Goal: Task Accomplishment & Management: Complete application form

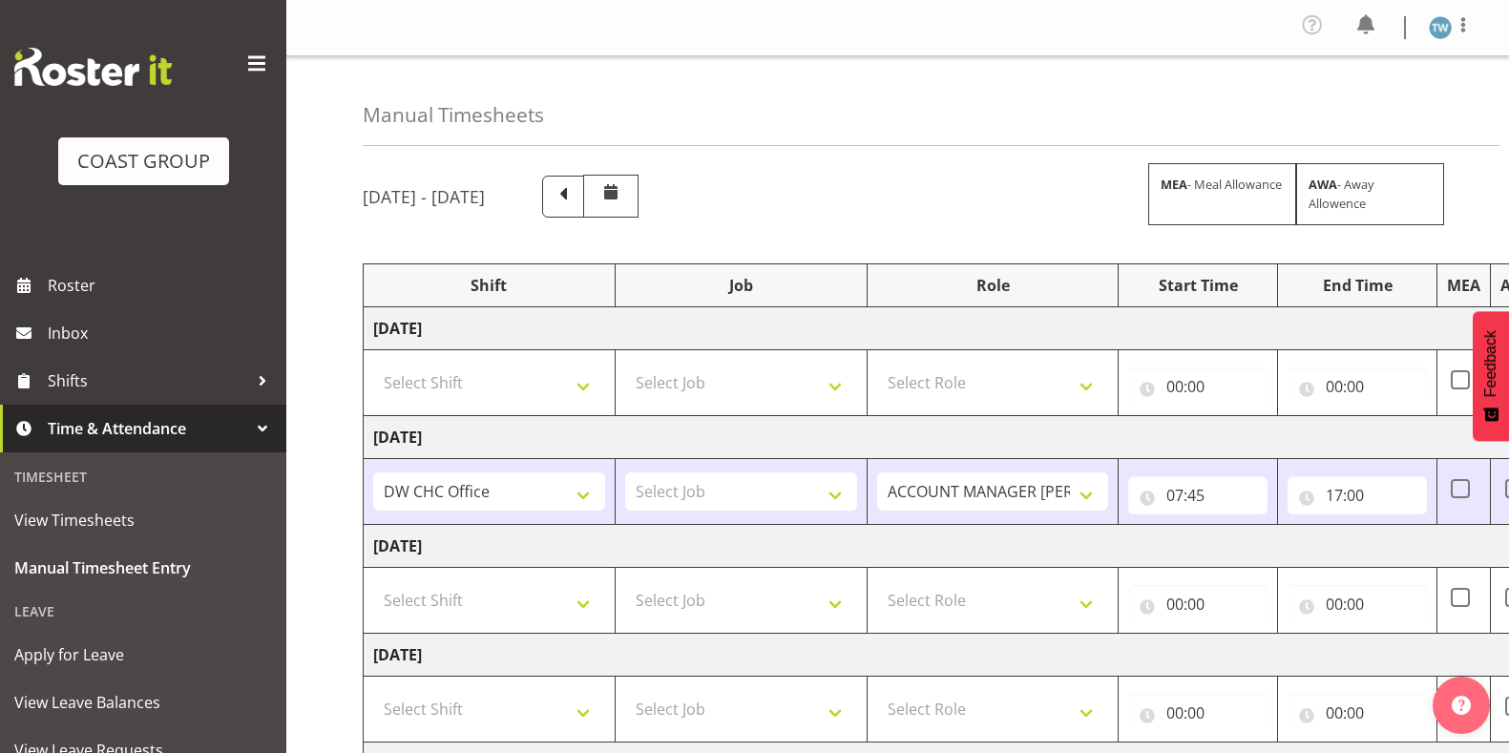
select select "62215"
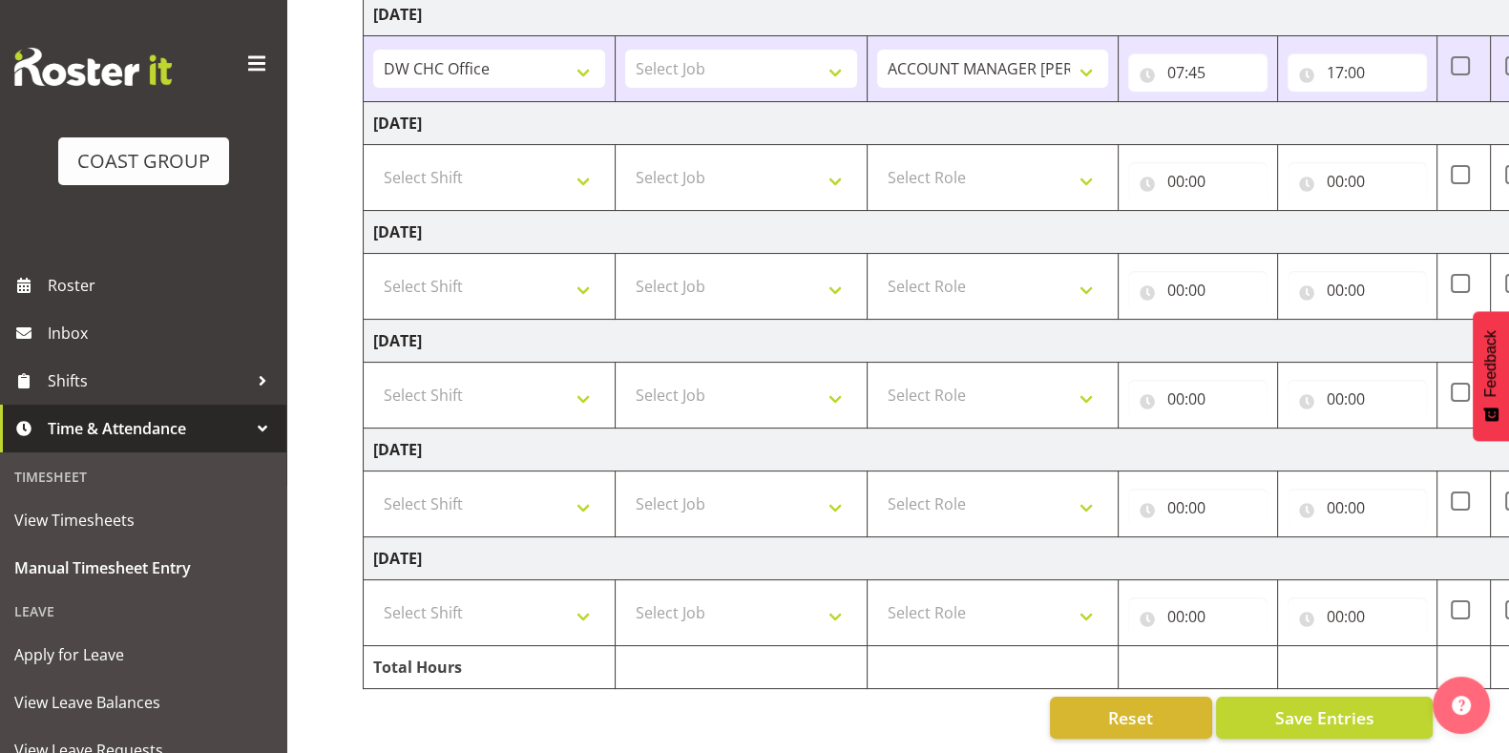
scroll to position [438, 0]
click at [499, 595] on select "Select Shift CHC SIGN ADMIN (LEAVE ALONE, DONT MAKE INACTIVE) DW CHC ARK WORK D…" at bounding box center [489, 613] width 232 height 38
select select "62215"
click at [373, 594] on select "Select Shift CHC SIGN ADMIN (LEAVE ALONE, DONT MAKE INACTIVE) DW CHC ARK WORK D…" at bounding box center [489, 613] width 232 height 38
click at [820, 608] on select "Select Job 1 Carlton Events 1 [PERSON_NAME][GEOGRAPHIC_DATA] 1 [PERSON_NAME][GE…" at bounding box center [741, 613] width 232 height 38
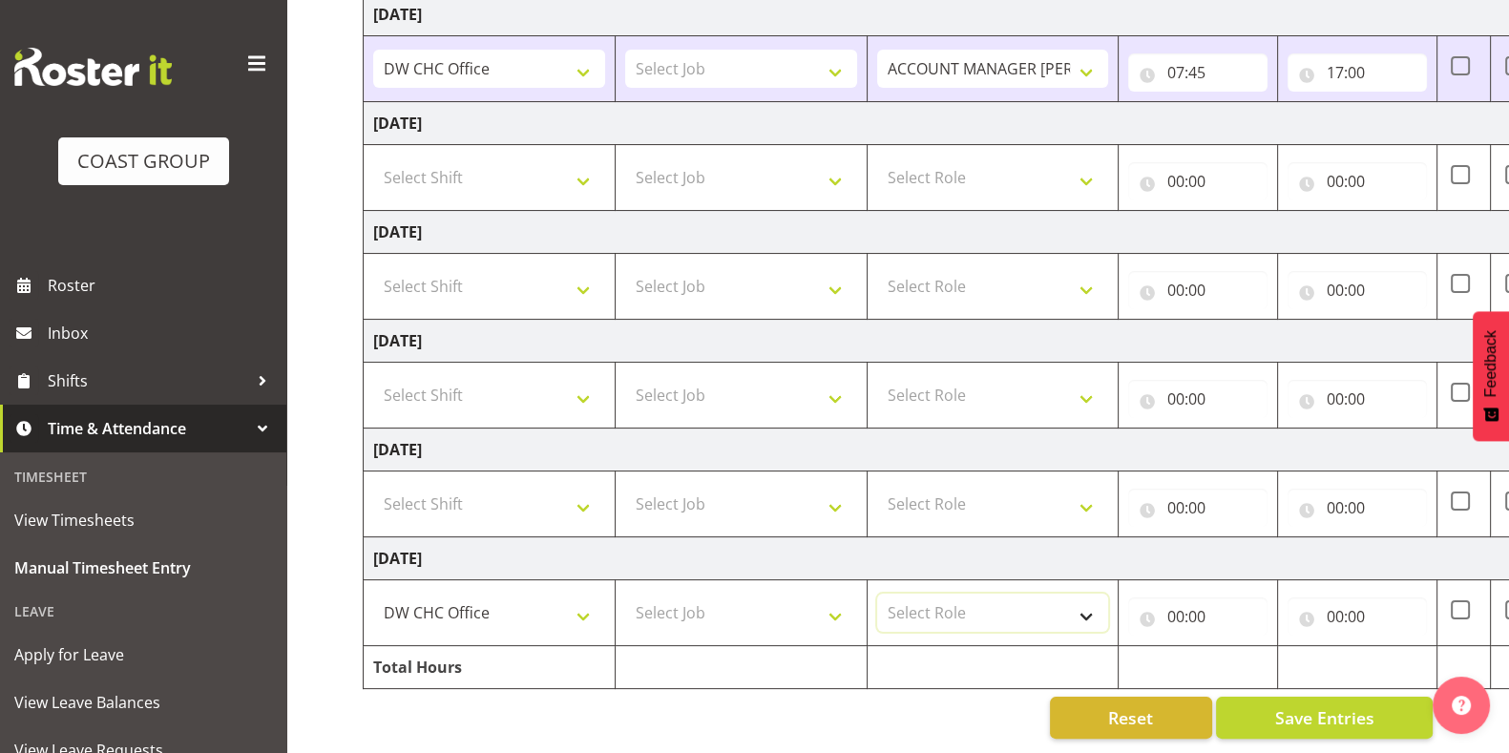
click at [998, 603] on select "Select Role ACCOUNT MANAGER [PERSON_NAME]" at bounding box center [993, 613] width 232 height 38
select select "216"
click at [877, 594] on select "Select Role ACCOUNT MANAGER [PERSON_NAME]" at bounding box center [993, 613] width 232 height 38
click at [1190, 603] on input "00:00" at bounding box center [1197, 616] width 139 height 38
click at [1266, 658] on select "00 01 02 03 04 05 06 07 08 09 10 11 12 13 14 15 16 17 18 19 20 21 22 23" at bounding box center [1258, 666] width 43 height 38
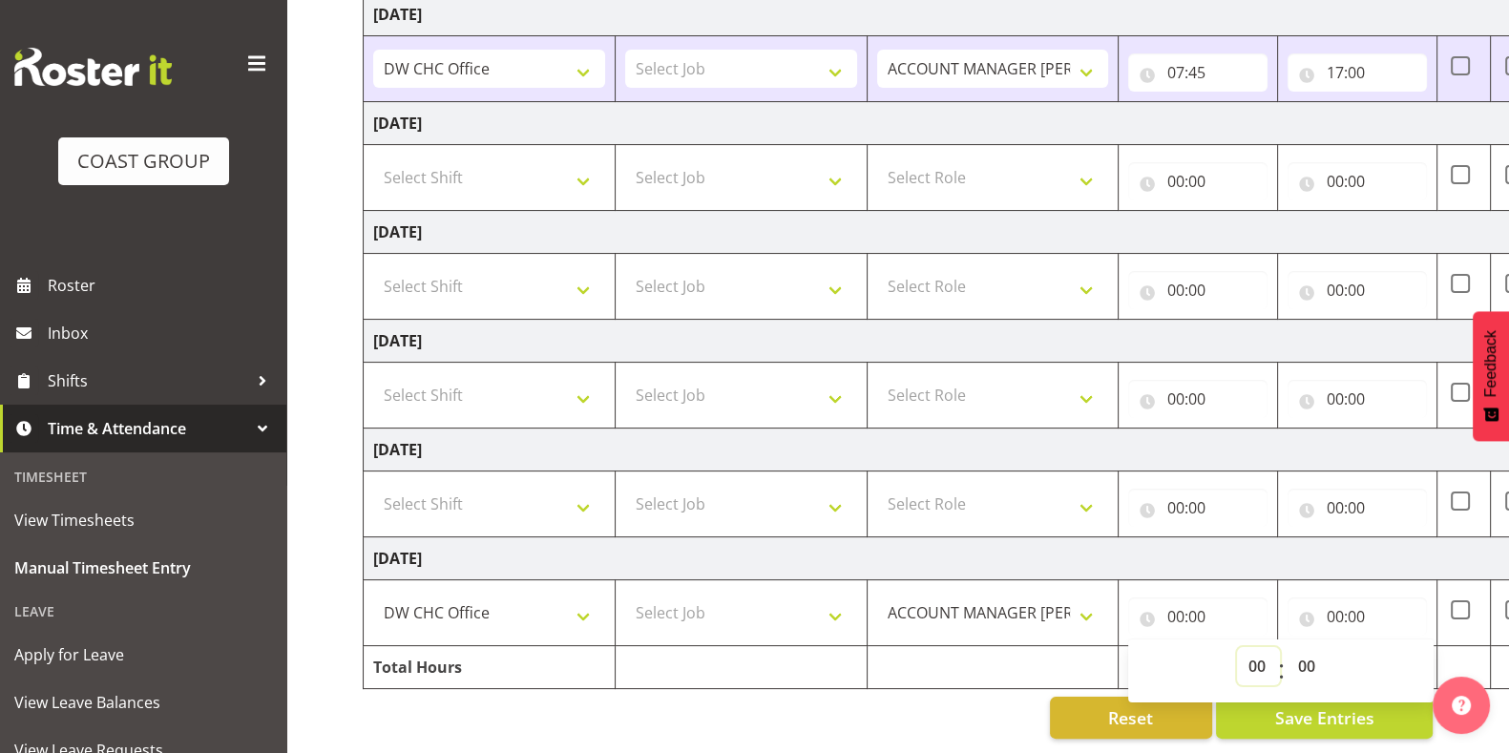
select select "7"
click at [1237, 647] on select "00 01 02 03 04 05 06 07 08 09 10 11 12 13 14 15 16 17 18 19 20 21 22 23" at bounding box center [1258, 666] width 43 height 38
type input "07:00"
click at [1312, 647] on select "00 01 02 03 04 05 06 07 08 09 10 11 12 13 14 15 16 17 18 19 20 21 22 23 24 25 2…" at bounding box center [1307, 666] width 43 height 38
select select "45"
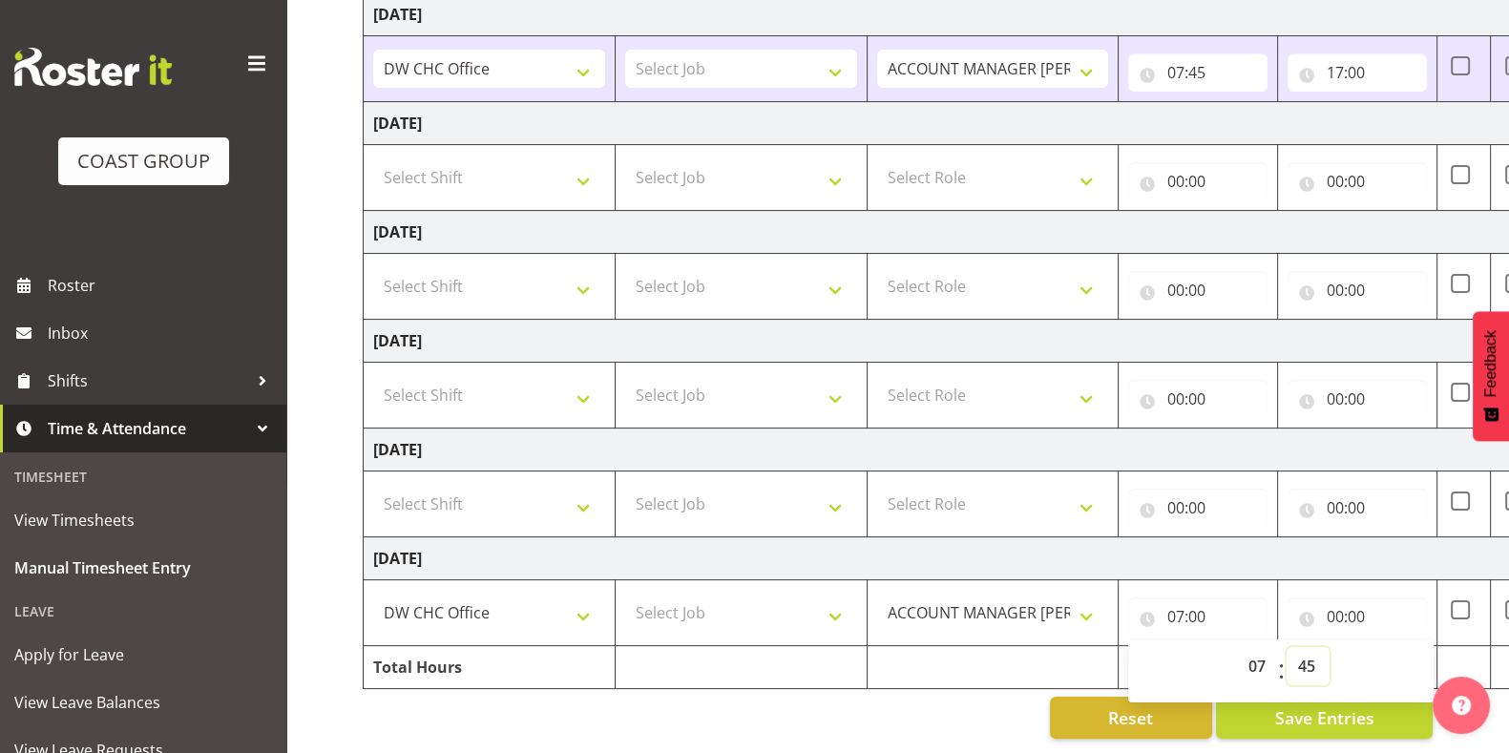
click at [1286, 647] on select "00 01 02 03 04 05 06 07 08 09 10 11 12 13 14 15 16 17 18 19 20 21 22 23 24 25 2…" at bounding box center [1307, 666] width 43 height 38
type input "07:45"
click at [1354, 598] on input "00:00" at bounding box center [1356, 616] width 139 height 38
click at [1407, 647] on select "00 01 02 03 04 05 06 07 08 09 10 11 12 13 14 15 16 17 18 19 20 21 22 23" at bounding box center [1417, 666] width 43 height 38
select select "17"
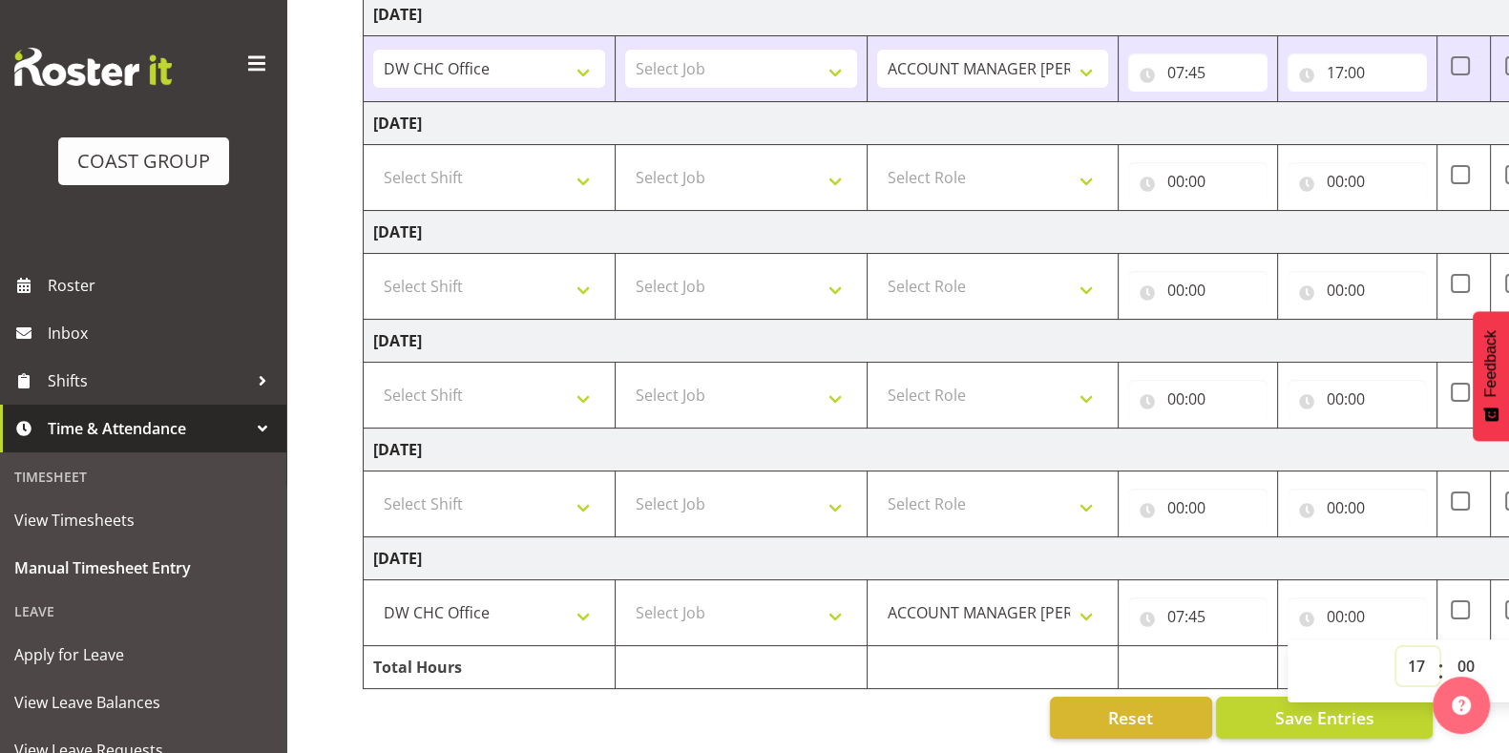
click at [1396, 647] on select "00 01 02 03 04 05 06 07 08 09 10 11 12 13 14 15 16 17 18 19 20 21 22 23" at bounding box center [1417, 666] width 43 height 38
type input "17:00"
click at [1310, 537] on td "[DATE]" at bounding box center [1031, 558] width 1335 height 43
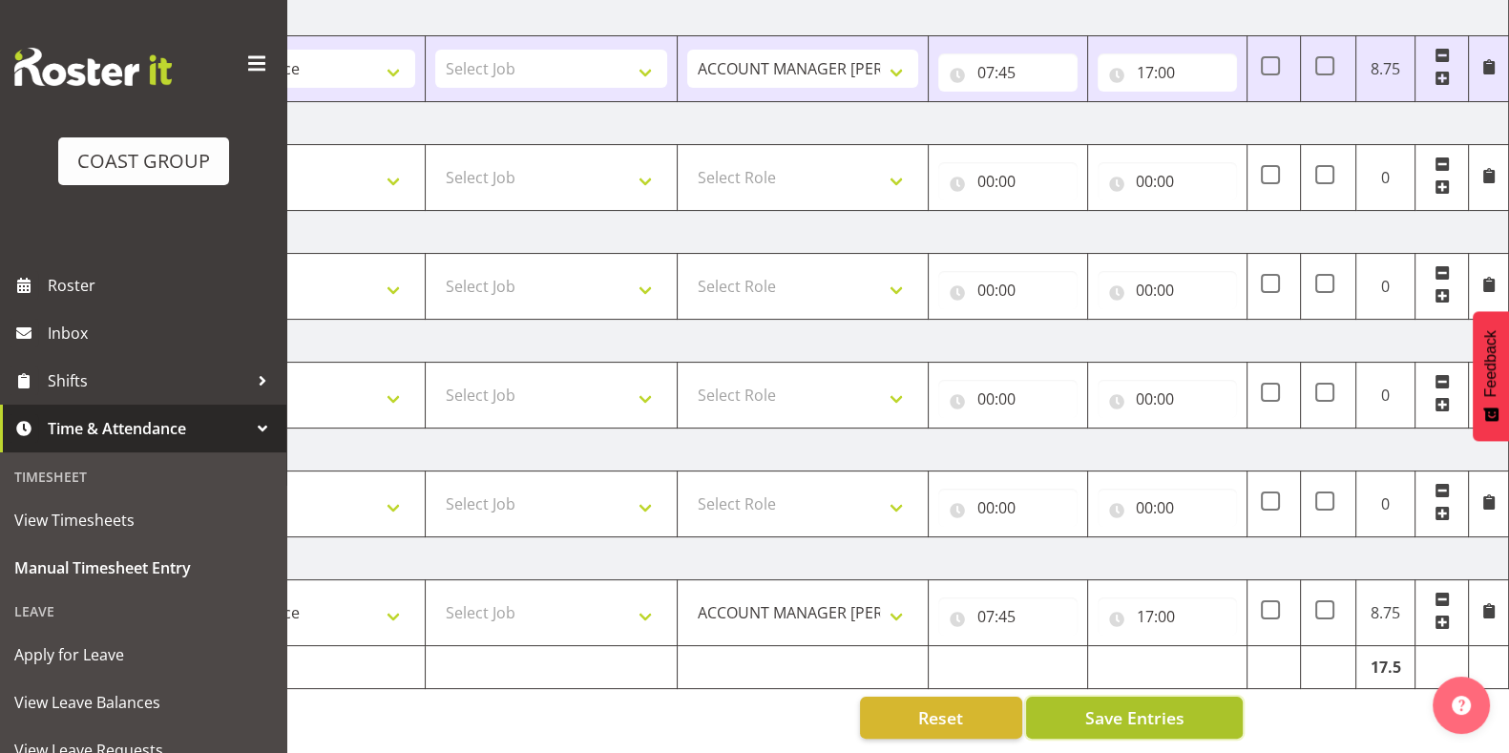
click at [1123, 705] on span "Save Entries" at bounding box center [1133, 717] width 99 height 25
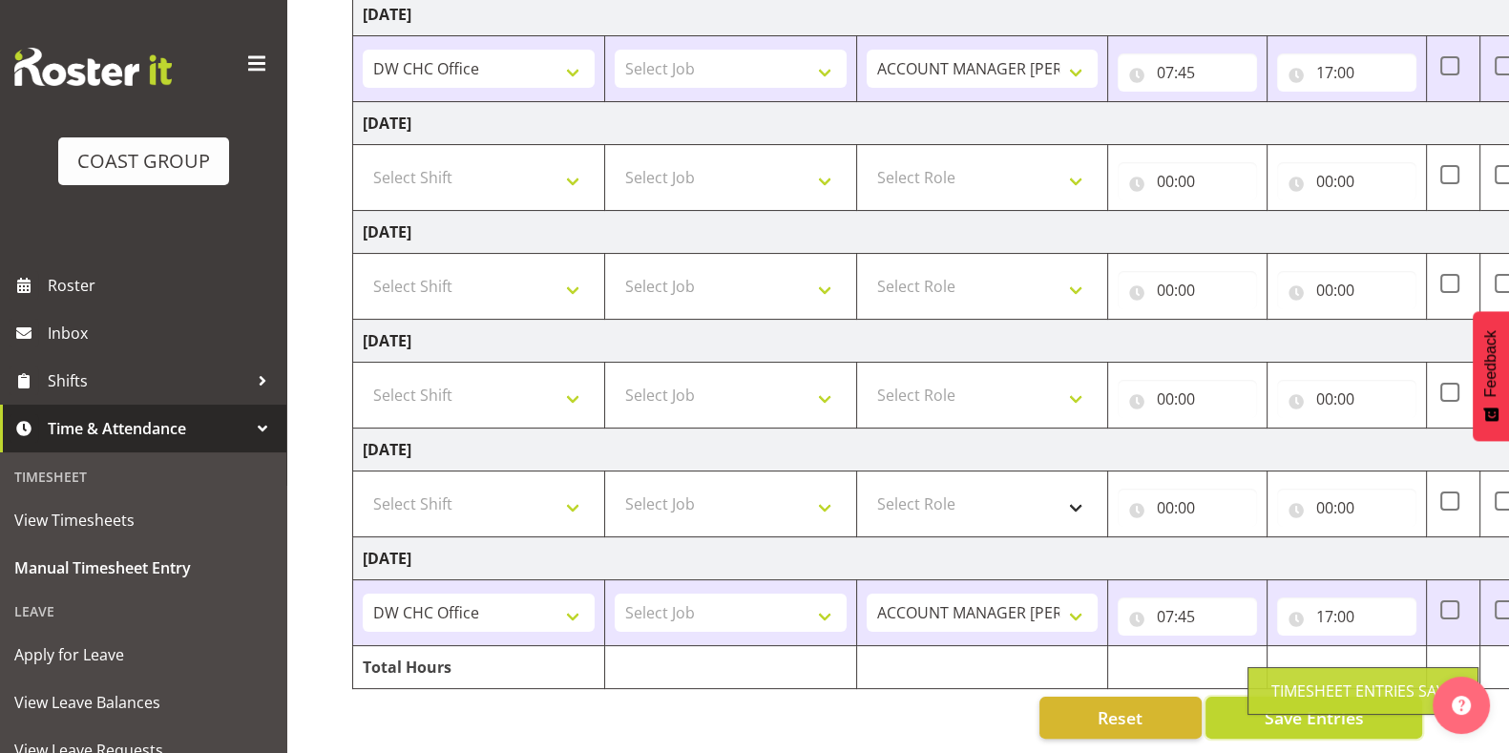
scroll to position [0, 10]
click at [524, 485] on select "Select Shift CHC SIGN ADMIN (LEAVE ALONE, DONT MAKE INACTIVE) DW CHC ARK WORK D…" at bounding box center [480, 504] width 232 height 38
select select "62215"
click at [364, 485] on select "Select Shift CHC SIGN ADMIN (LEAVE ALONE, DONT MAKE INACTIVE) DW CHC ARK WORK D…" at bounding box center [480, 504] width 232 height 38
click at [950, 489] on select "Select Role ACCOUNT MANAGER [PERSON_NAME]" at bounding box center [983, 504] width 232 height 38
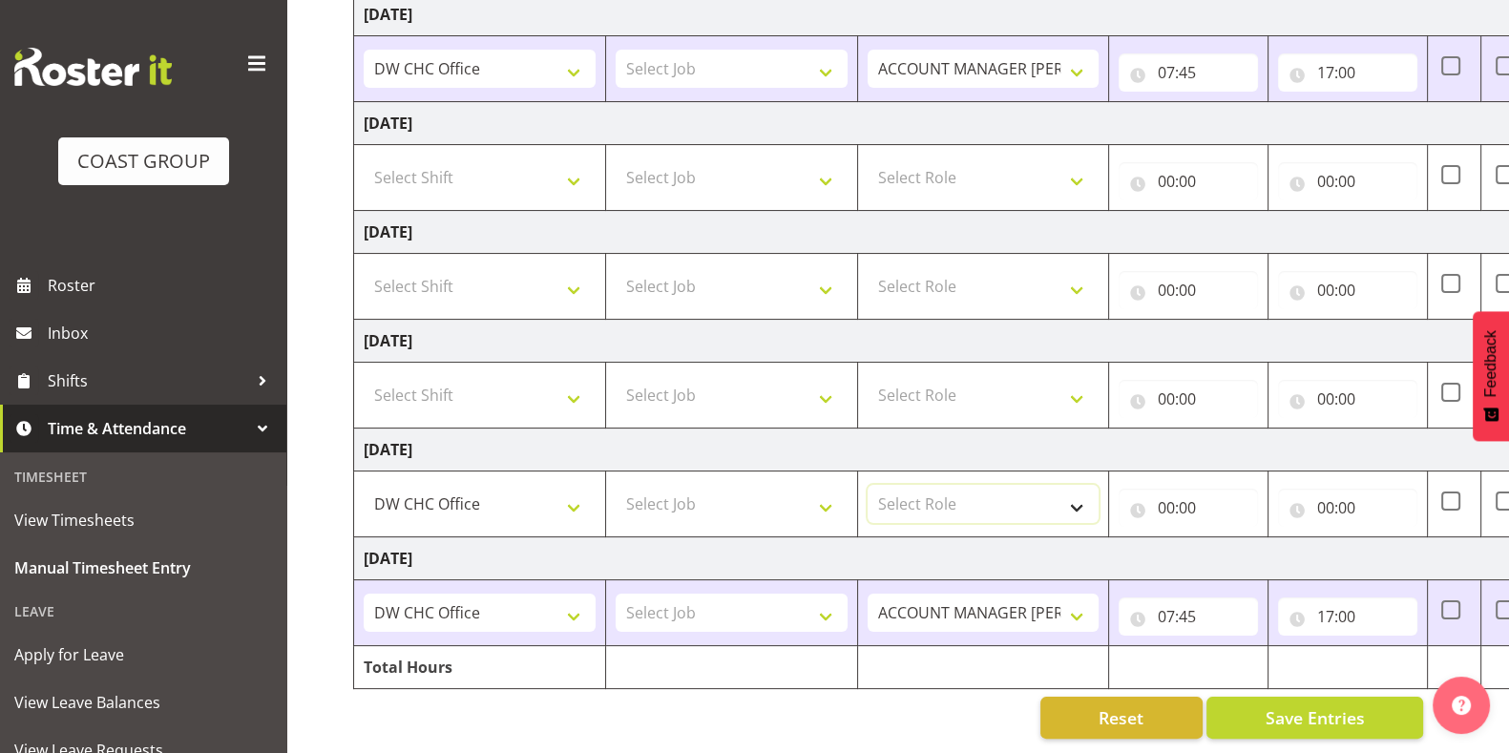
select select "216"
click at [867, 485] on select "Select Role ACCOUNT MANAGER [PERSON_NAME]" at bounding box center [983, 504] width 232 height 38
click at [1207, 489] on input "00:00" at bounding box center [1187, 508] width 139 height 38
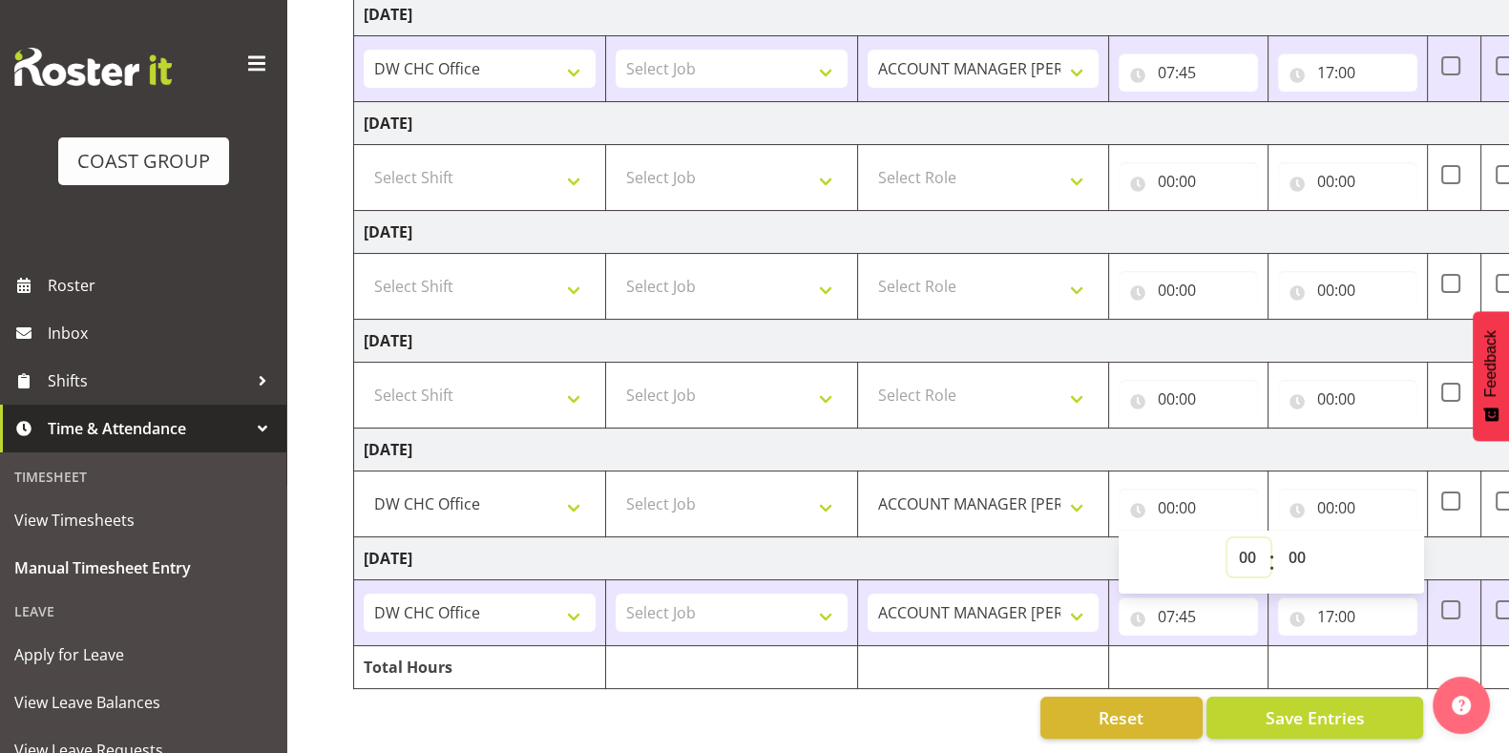
click at [1246, 538] on select "00 01 02 03 04 05 06 07 08 09 10 11 12 13 14 15 16 17 18 19 20 21 22 23" at bounding box center [1248, 557] width 43 height 38
select select "7"
click at [1227, 538] on select "00 01 02 03 04 05 06 07 08 09 10 11 12 13 14 15 16 17 18 19 20 21 22 23" at bounding box center [1248, 557] width 43 height 38
type input "07:00"
click at [1301, 540] on select "00 01 02 03 04 05 06 07 08 09 10 11 12 13 14 15 16 17 18 19 20 21 22 23 24 25 2…" at bounding box center [1298, 557] width 43 height 38
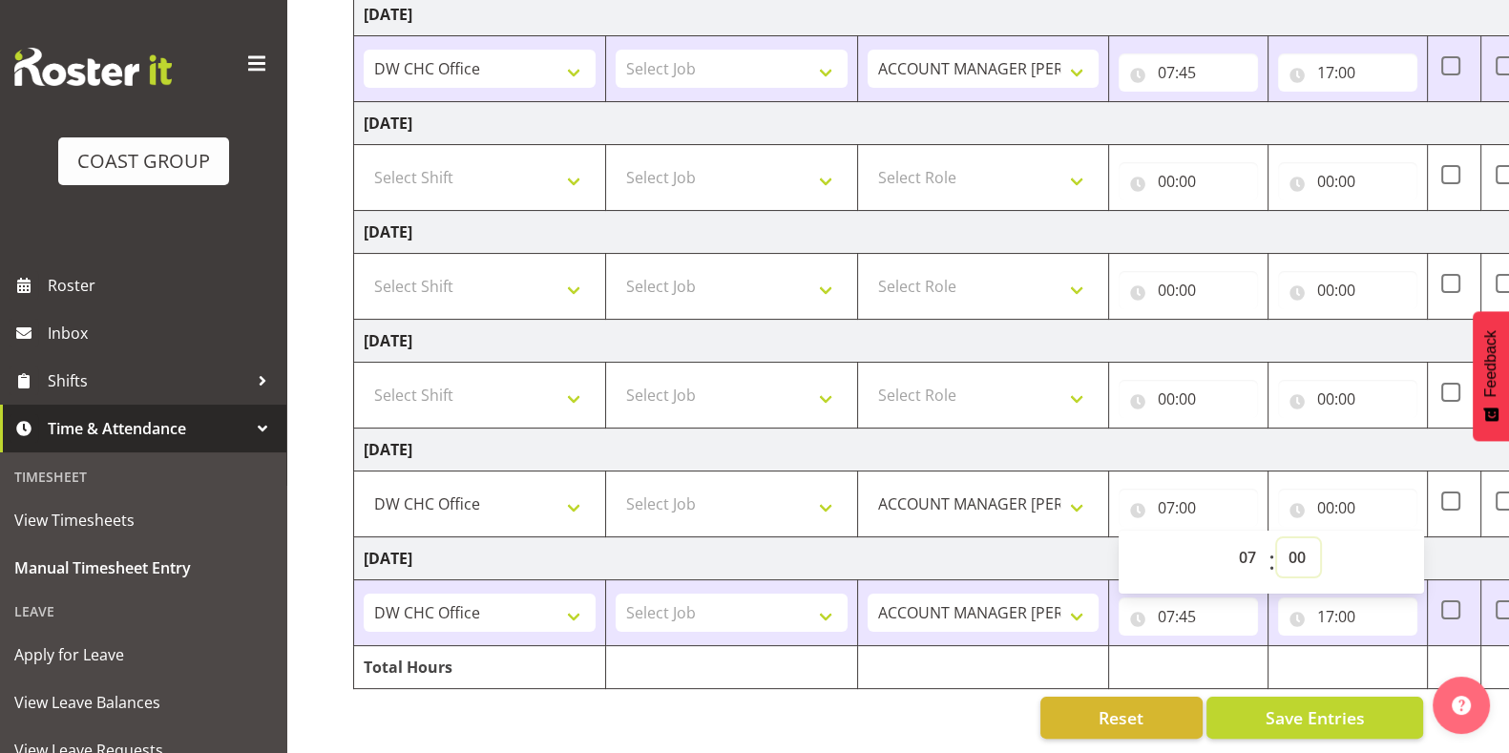
select select "45"
click at [1277, 538] on select "00 01 02 03 04 05 06 07 08 09 10 11 12 13 14 15 16 17 18 19 20 21 22 23 24 25 2…" at bounding box center [1298, 557] width 43 height 38
type input "07:45"
click at [1334, 492] on input "00:00" at bounding box center [1347, 508] width 139 height 38
click at [1406, 544] on select "00 01 02 03 04 05 06 07 08 09 10 11 12 13 14 15 16 17 18 19 20 21 22 23" at bounding box center [1407, 557] width 43 height 38
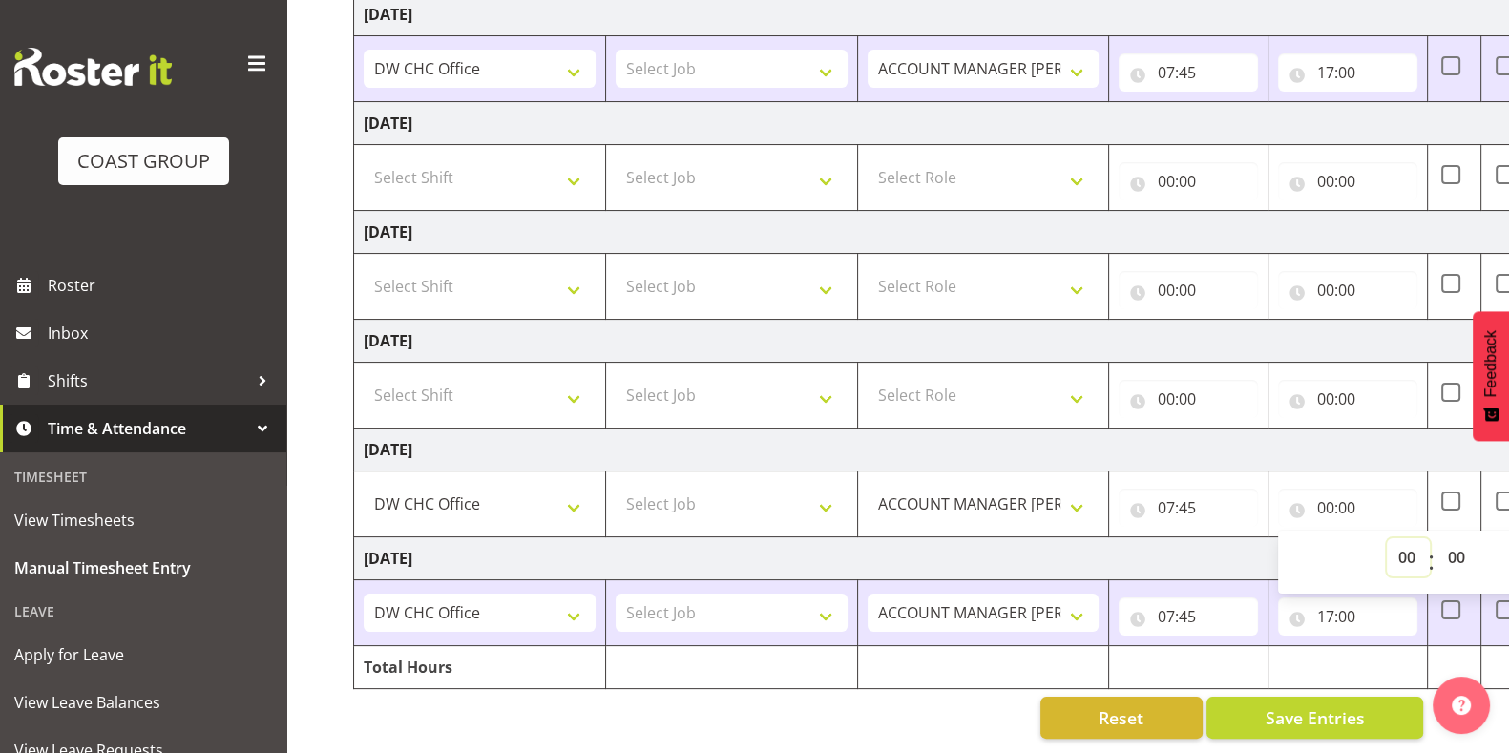
select select "16"
click at [1386, 538] on select "00 01 02 03 04 05 06 07 08 09 10 11 12 13 14 15 16 17 18 19 20 21 22 23" at bounding box center [1407, 557] width 43 height 38
type input "16:00"
click at [1451, 538] on select "00 01 02 03 04 05 06 07 08 09 10 11 12 13 14 15 16 17 18 19 20 21 22 23 24 25 2…" at bounding box center [1457, 557] width 43 height 38
select select "30"
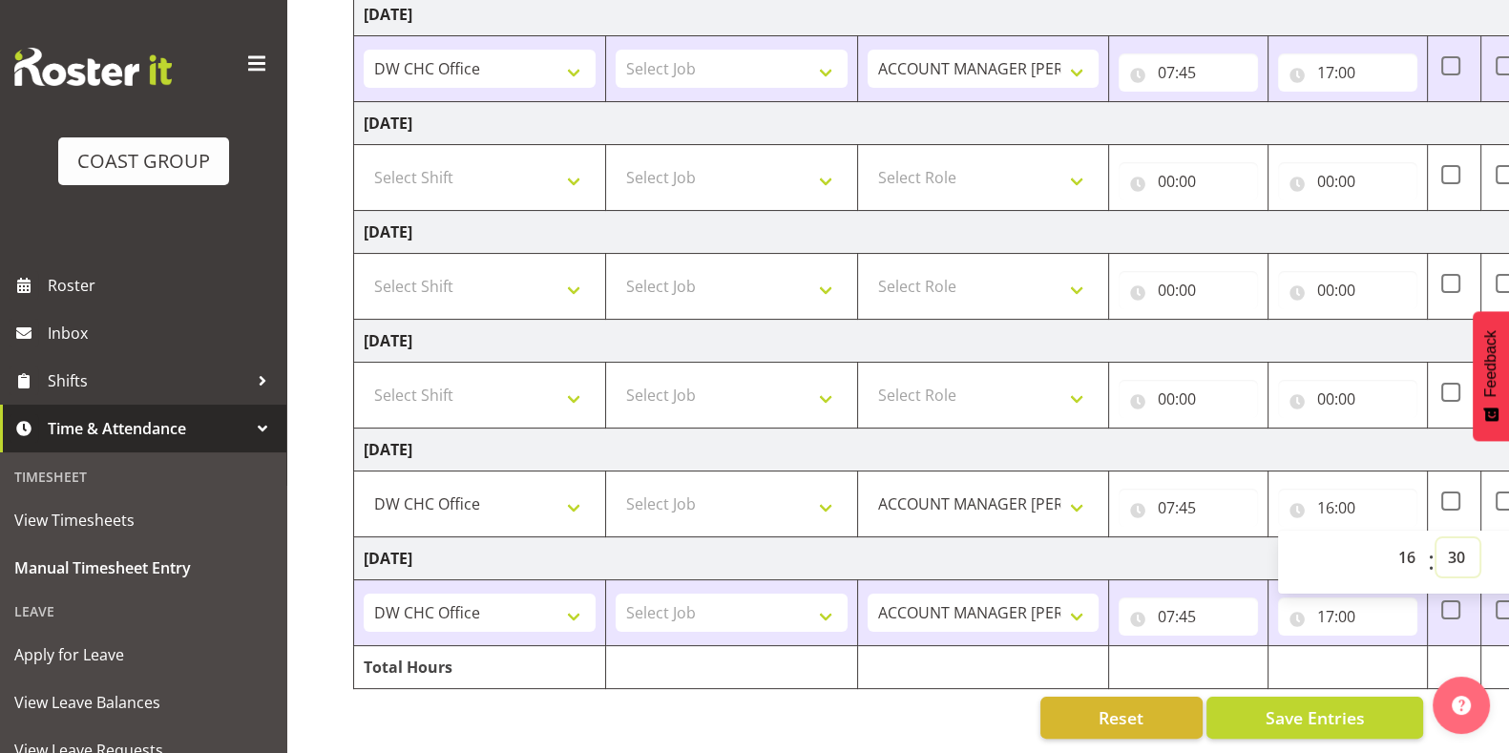
click at [1436, 538] on select "00 01 02 03 04 05 06 07 08 09 10 11 12 13 14 15 16 17 18 19 20 21 22 23 24 25 2…" at bounding box center [1457, 557] width 43 height 38
type input "16:30"
click at [1324, 428] on td "[DATE]" at bounding box center [1021, 449] width 1335 height 43
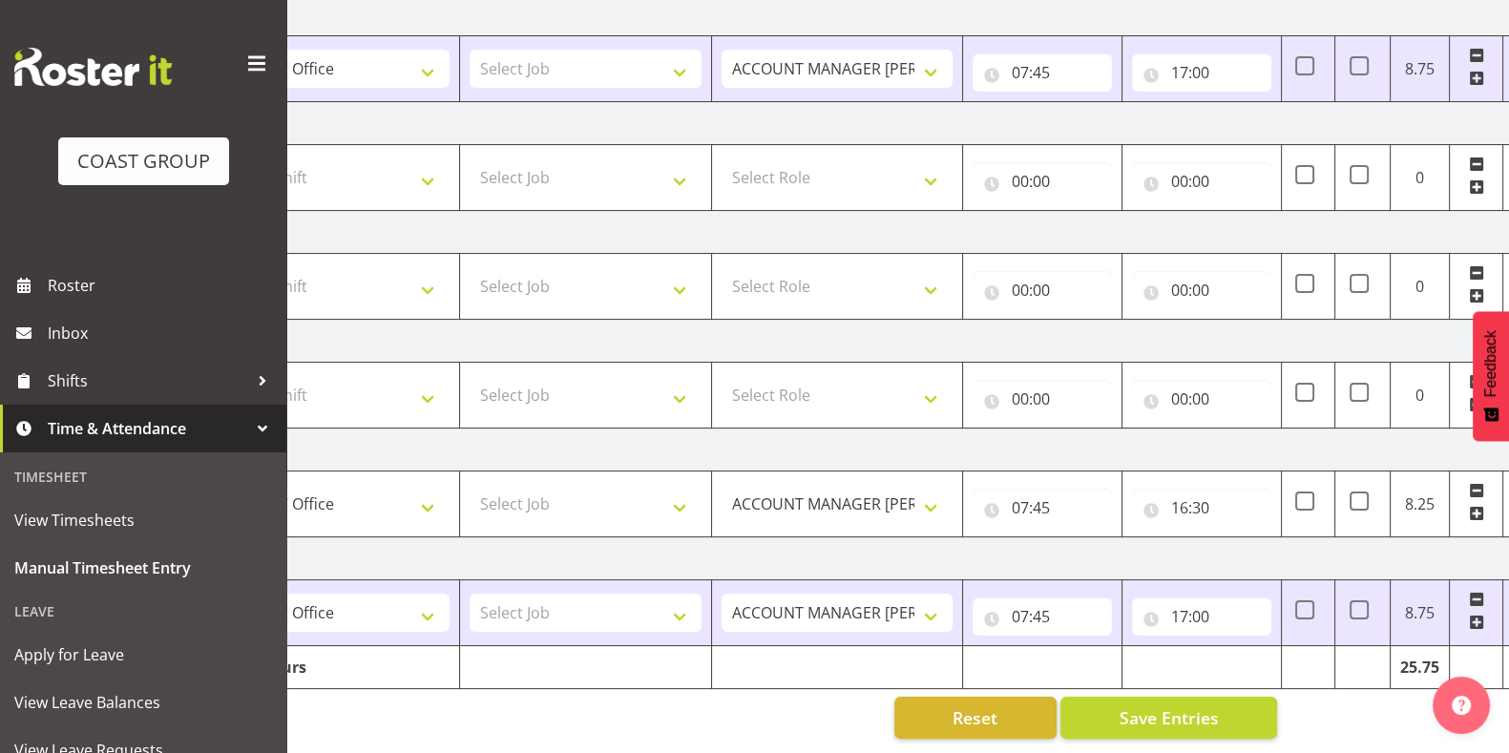
scroll to position [0, 161]
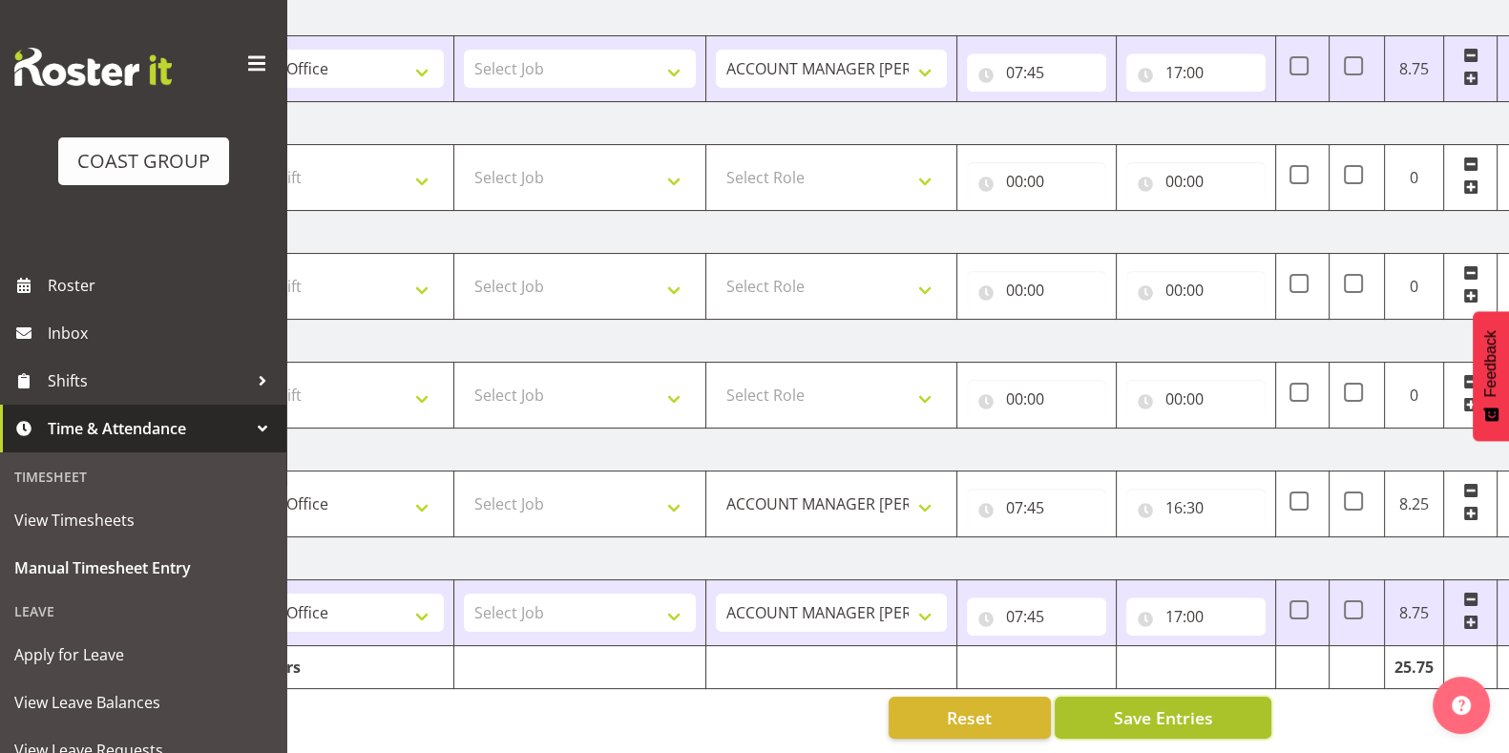
click at [1181, 705] on span "Save Entries" at bounding box center [1162, 717] width 99 height 25
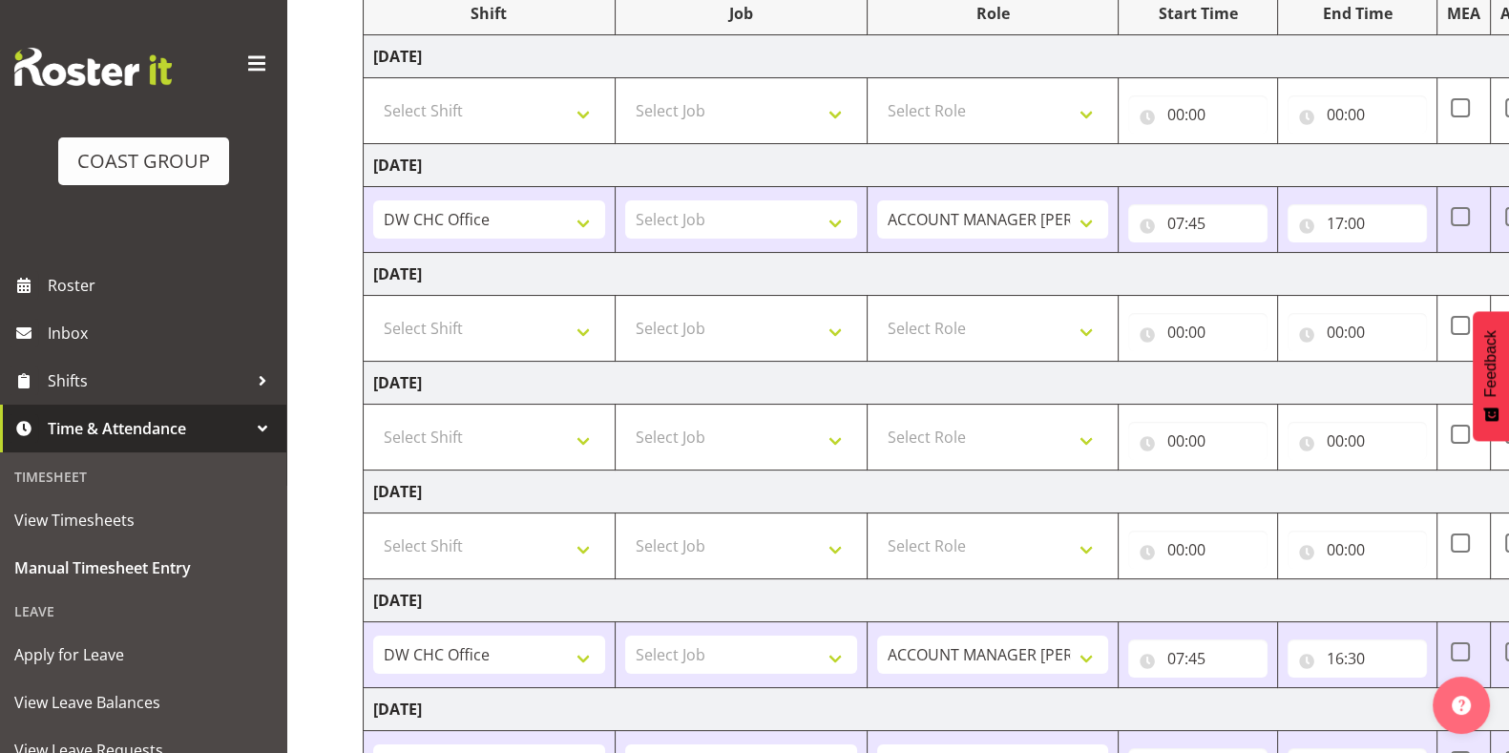
scroll to position [269, 0]
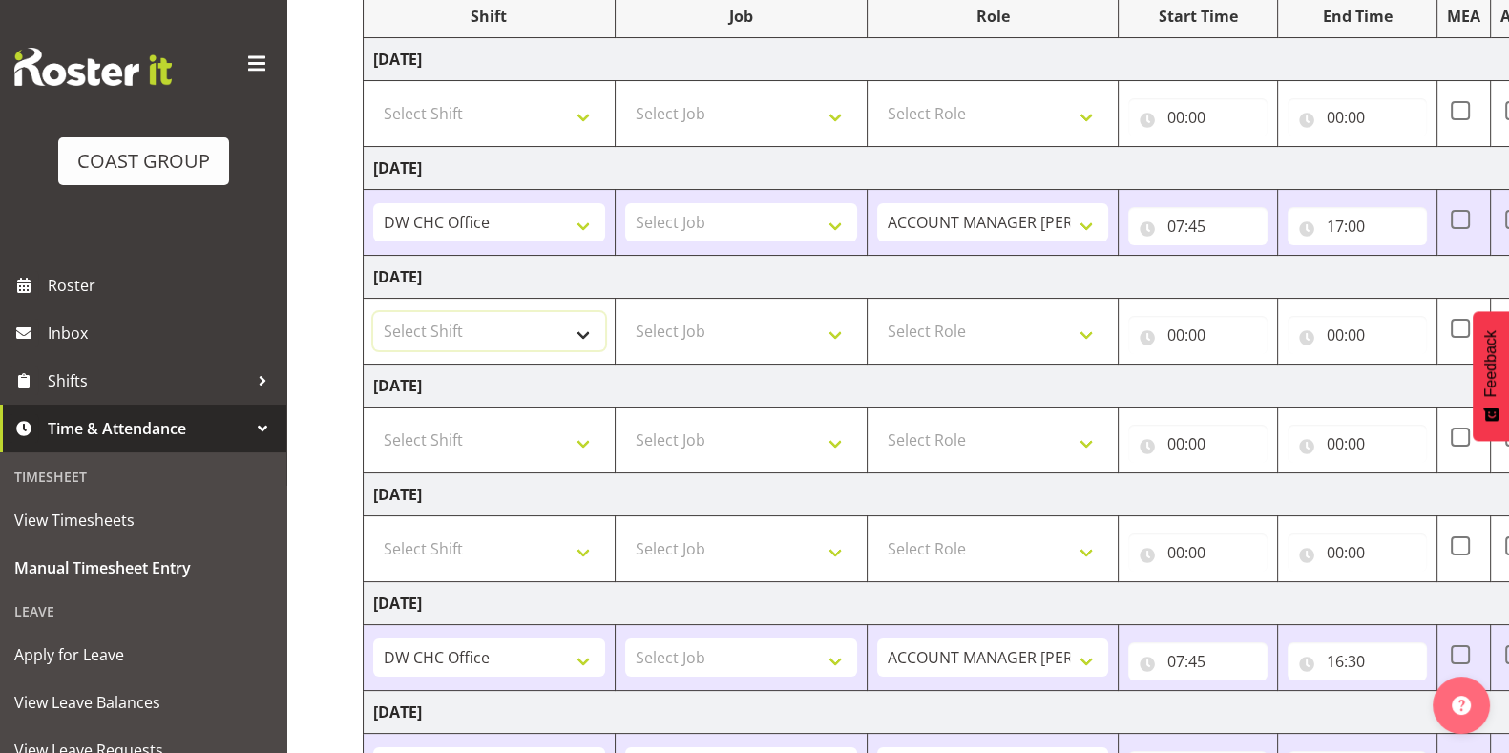
click at [473, 343] on select "Select Shift CHC SIGN ADMIN (LEAVE ALONE, DONT MAKE INACTIVE) DW CHC ARK WORK D…" at bounding box center [489, 331] width 232 height 38
select select "62215"
click at [373, 312] on select "Select Shift CHC SIGN ADMIN (LEAVE ALONE, DONT MAKE INACTIVE) DW CHC ARK WORK D…" at bounding box center [489, 331] width 232 height 38
click at [1033, 326] on select "Select Role ACCOUNT MANAGER [PERSON_NAME]" at bounding box center [993, 331] width 232 height 38
click at [1186, 338] on input "00:00" at bounding box center [1197, 335] width 139 height 38
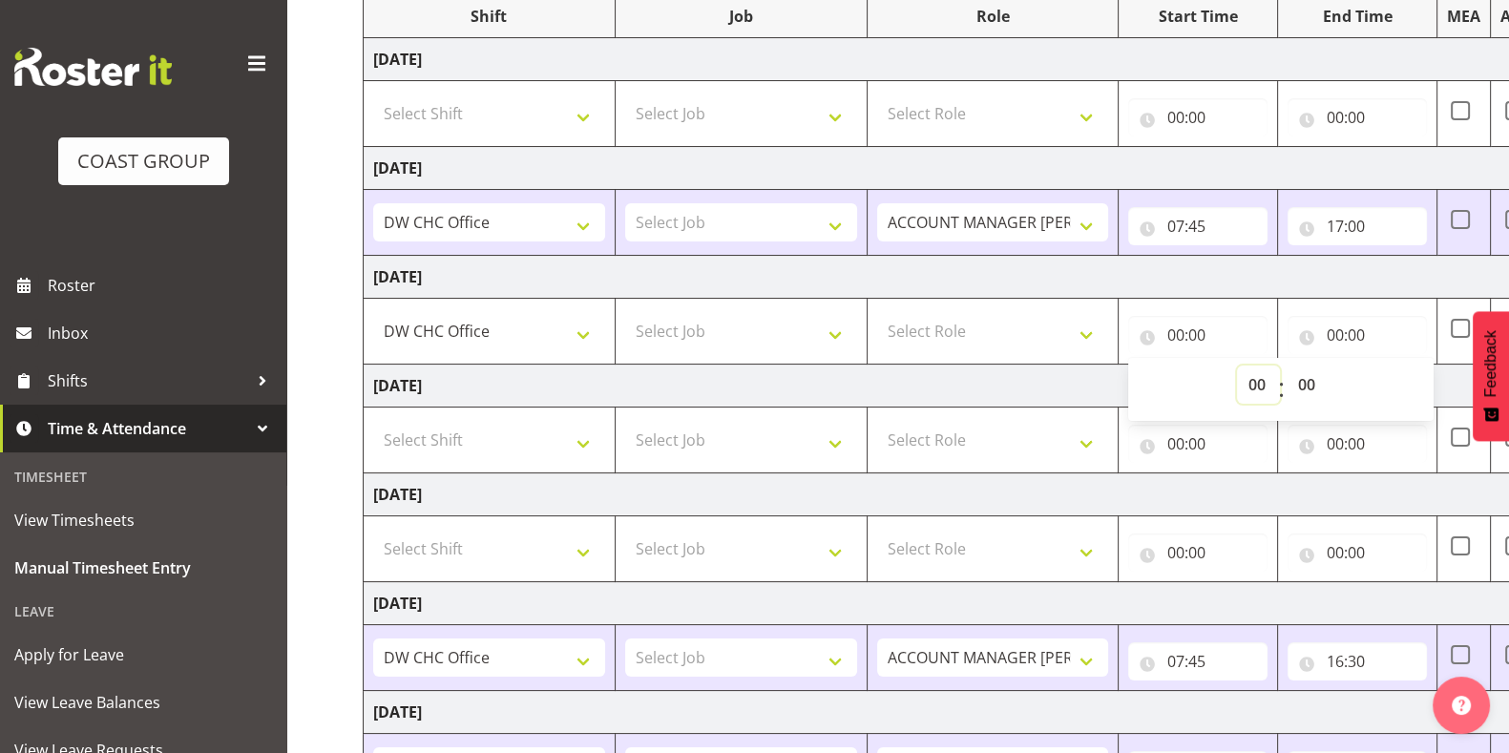
click at [1252, 379] on select "00 01 02 03 04 05 06 07 08 09 10 11 12 13 14 15 16 17 18 19 20 21 22 23" at bounding box center [1258, 384] width 43 height 38
select select "8"
click at [1237, 365] on select "00 01 02 03 04 05 06 07 08 09 10 11 12 13 14 15 16 17 18 19 20 21 22 23" at bounding box center [1258, 384] width 43 height 38
type input "08:00"
click at [1350, 330] on input "00:00" at bounding box center [1356, 335] width 139 height 38
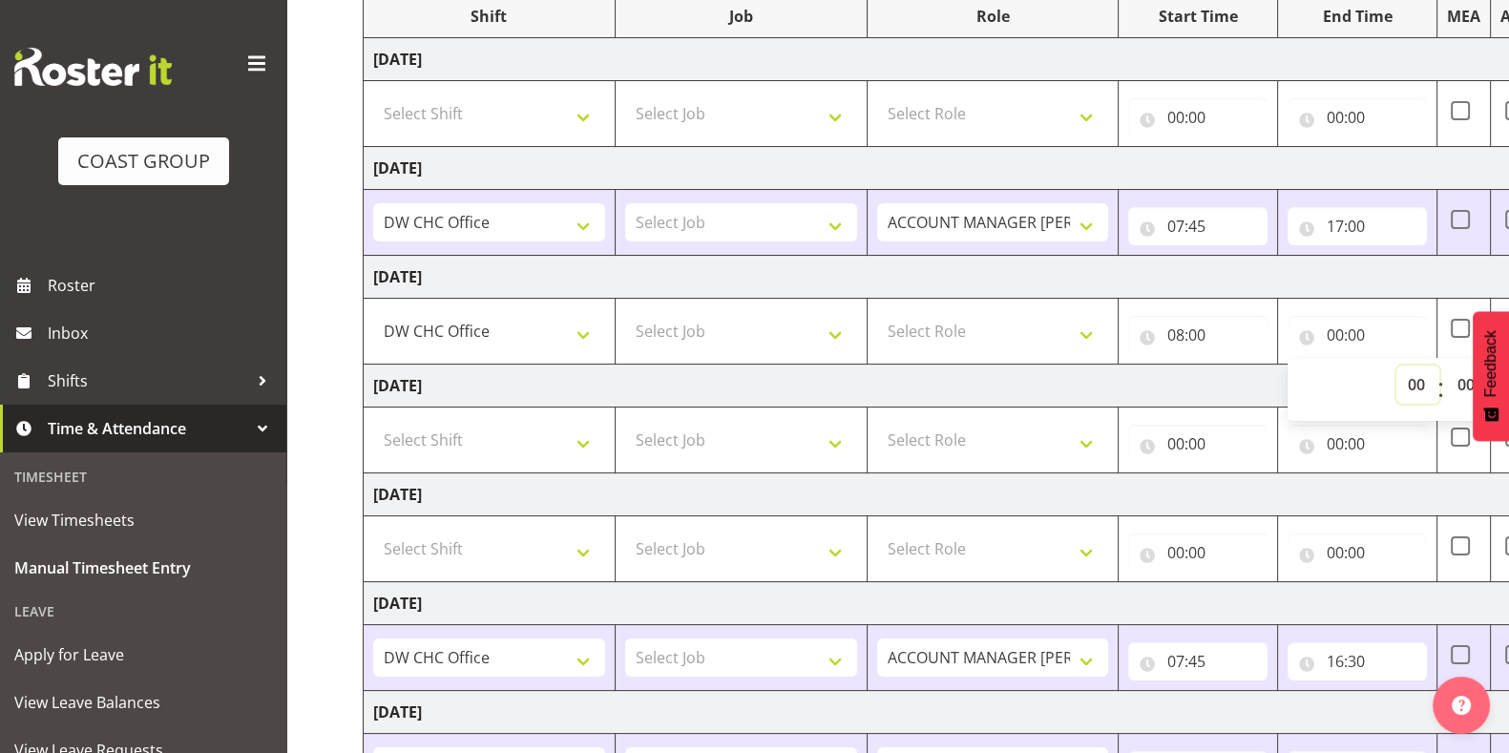
click at [1421, 388] on select "00 01 02 03 04 05 06 07 08 09 10 11 12 13 14 15 16 17 18 19 20 21 22 23" at bounding box center [1417, 384] width 43 height 38
select select "16"
click at [1396, 365] on select "00 01 02 03 04 05 06 07 08 09 10 11 12 13 14 15 16 17 18 19 20 21 22 23" at bounding box center [1417, 384] width 43 height 38
type input "16:00"
click at [1355, 274] on td "[DATE]" at bounding box center [1031, 277] width 1335 height 43
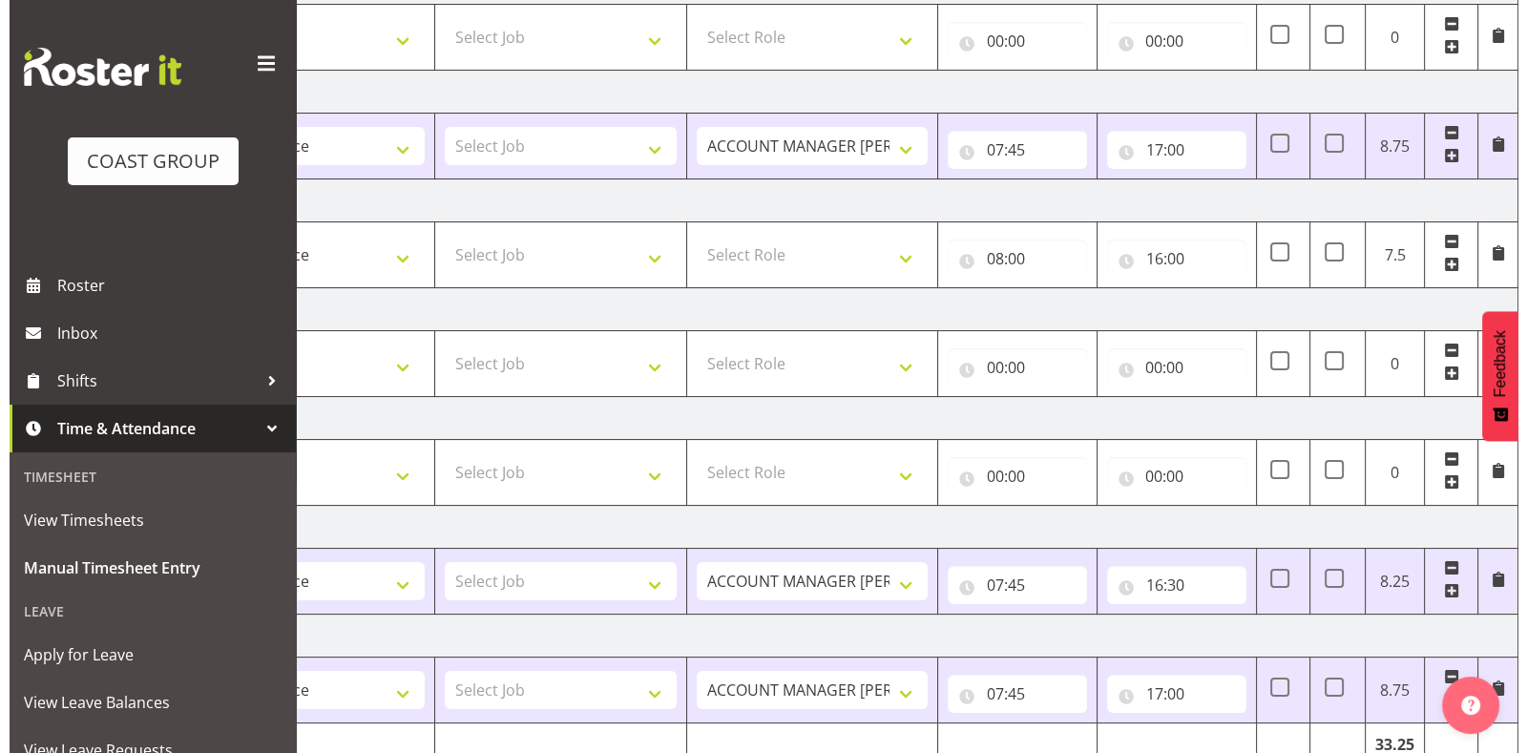
scroll to position [438, 0]
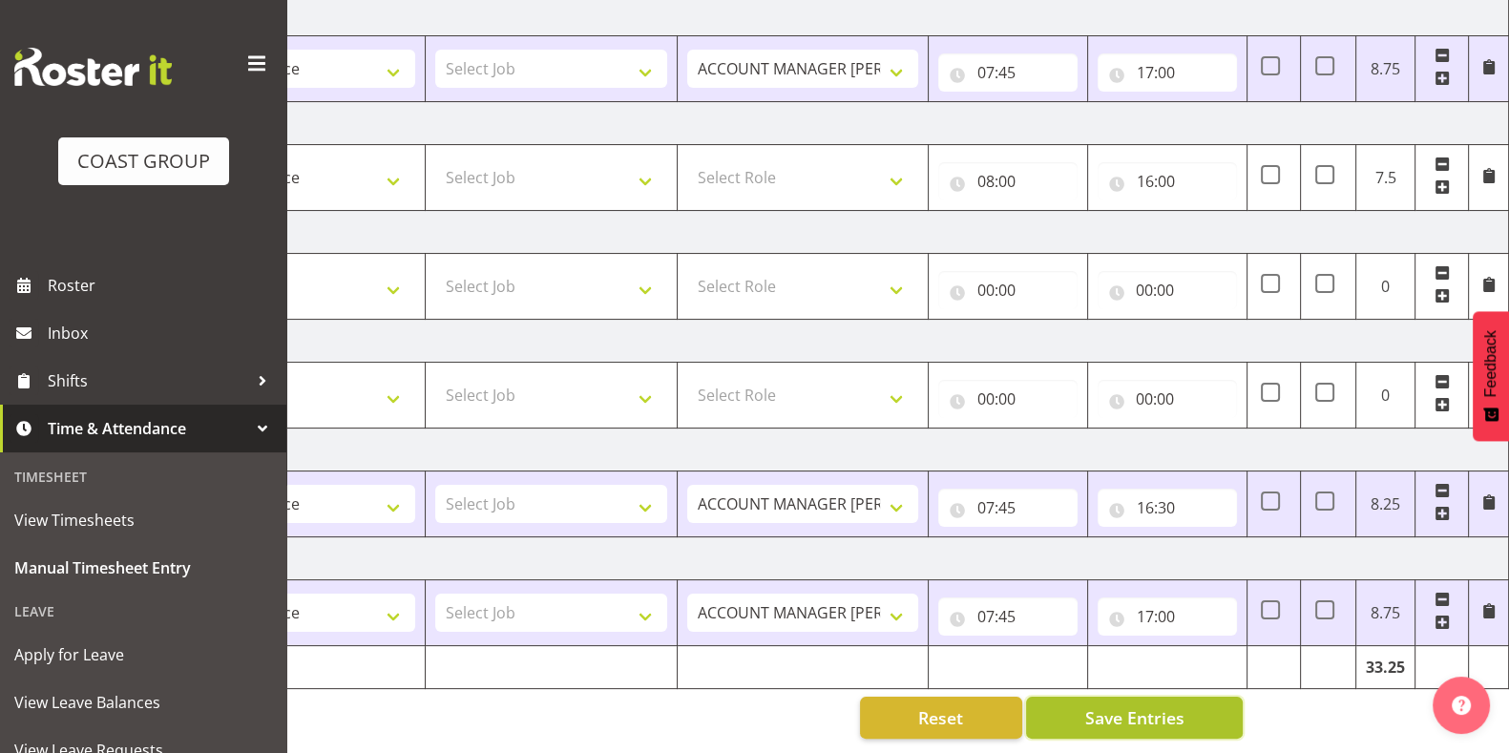
click at [1145, 705] on span "Save Entries" at bounding box center [1133, 717] width 99 height 25
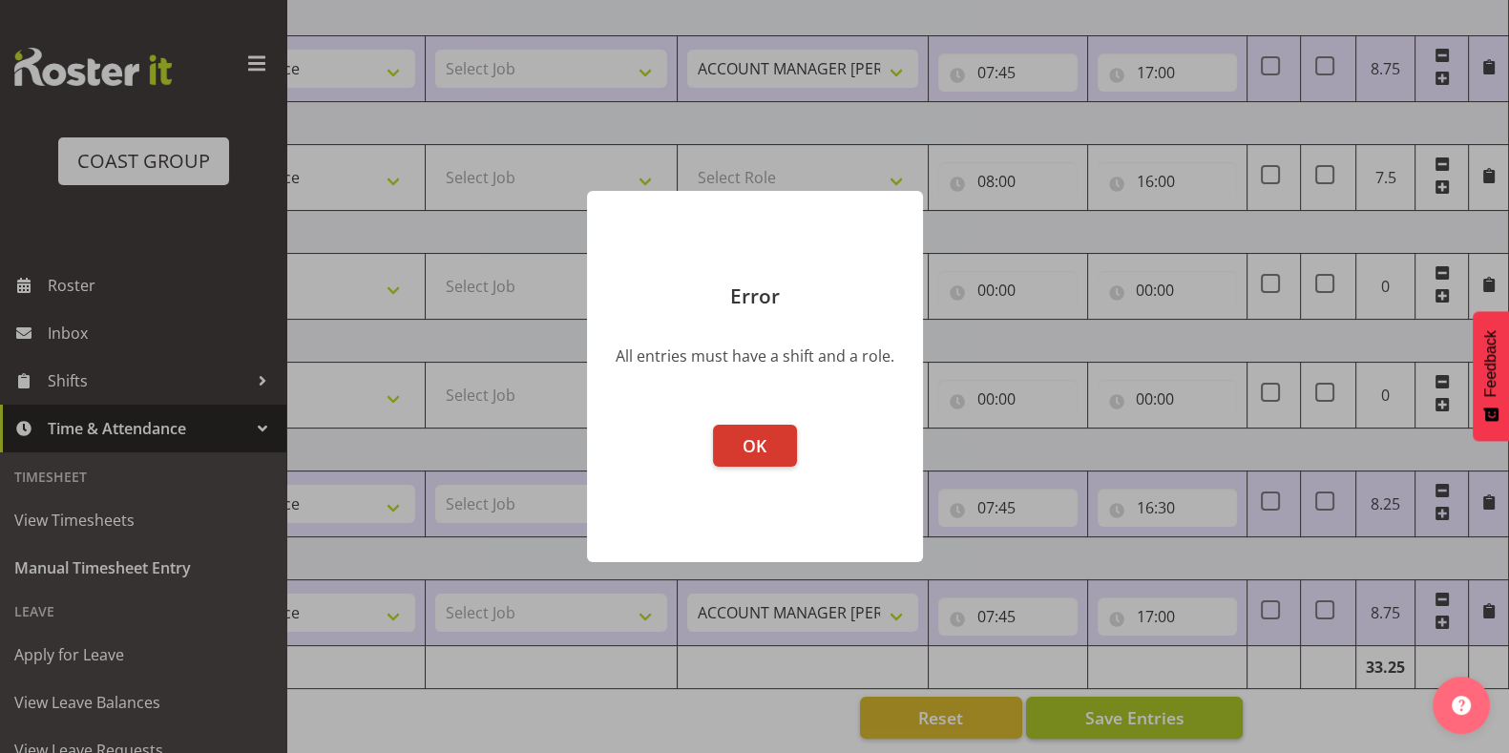
scroll to position [0, 172]
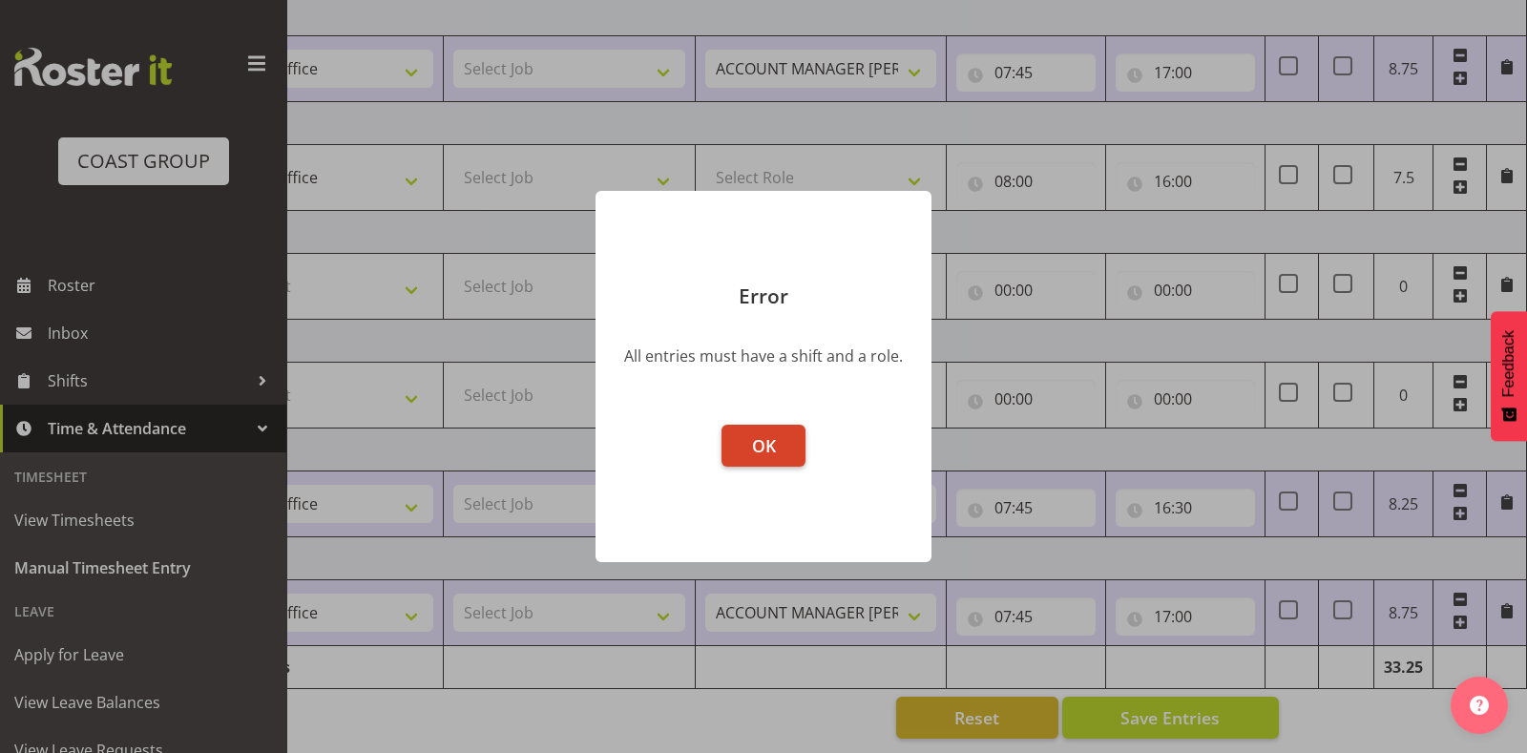
click at [744, 431] on button "OK" at bounding box center [763, 446] width 84 height 42
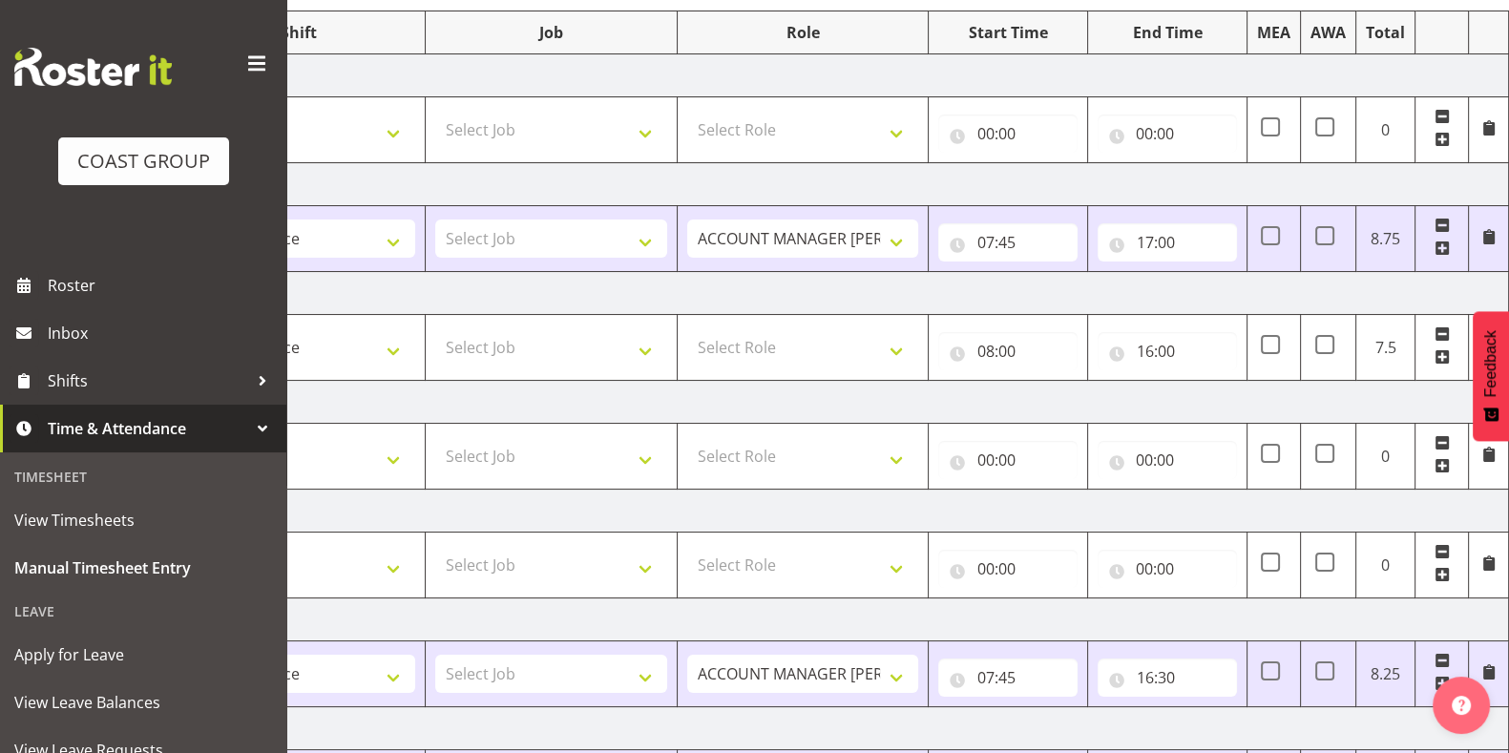
scroll to position [438, 0]
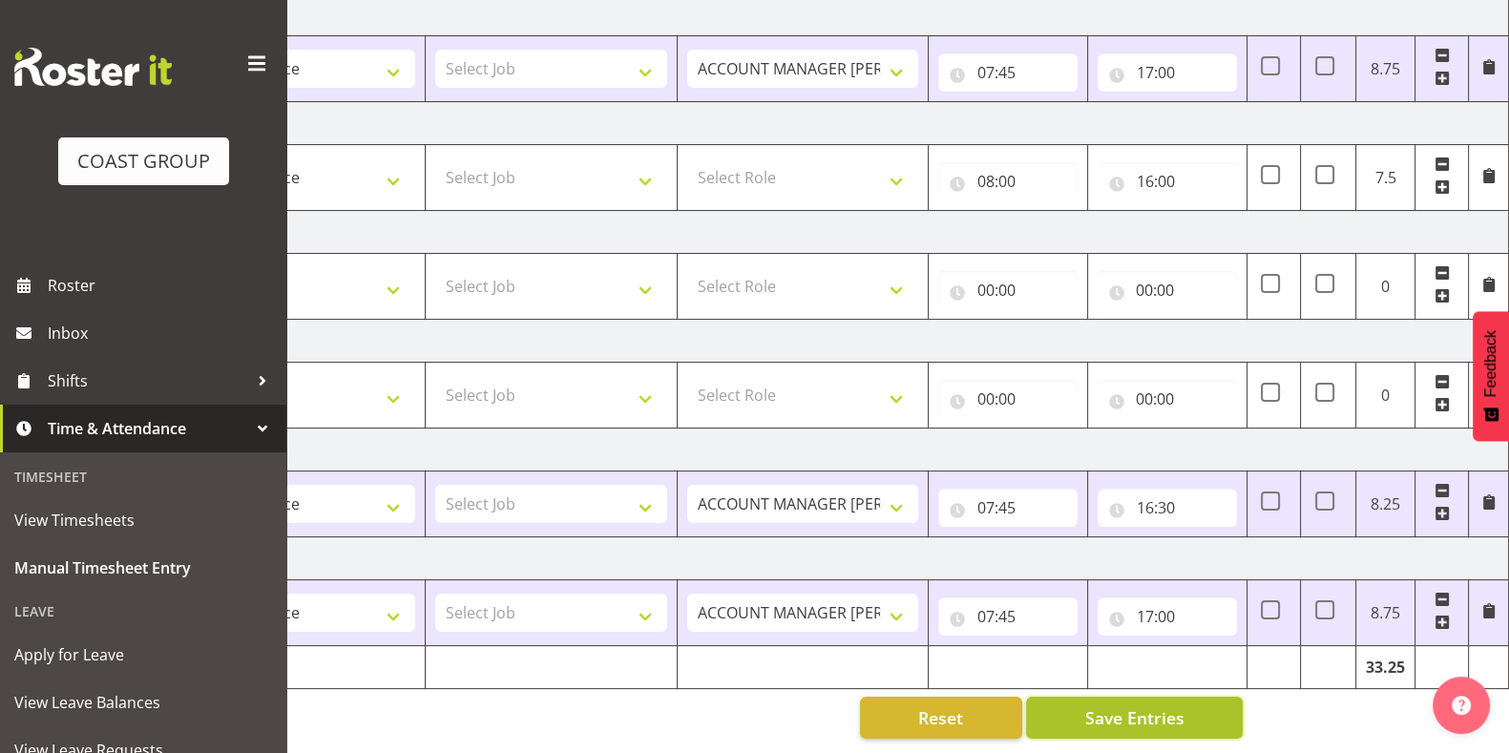
click at [1115, 705] on span "Save Entries" at bounding box center [1133, 717] width 99 height 25
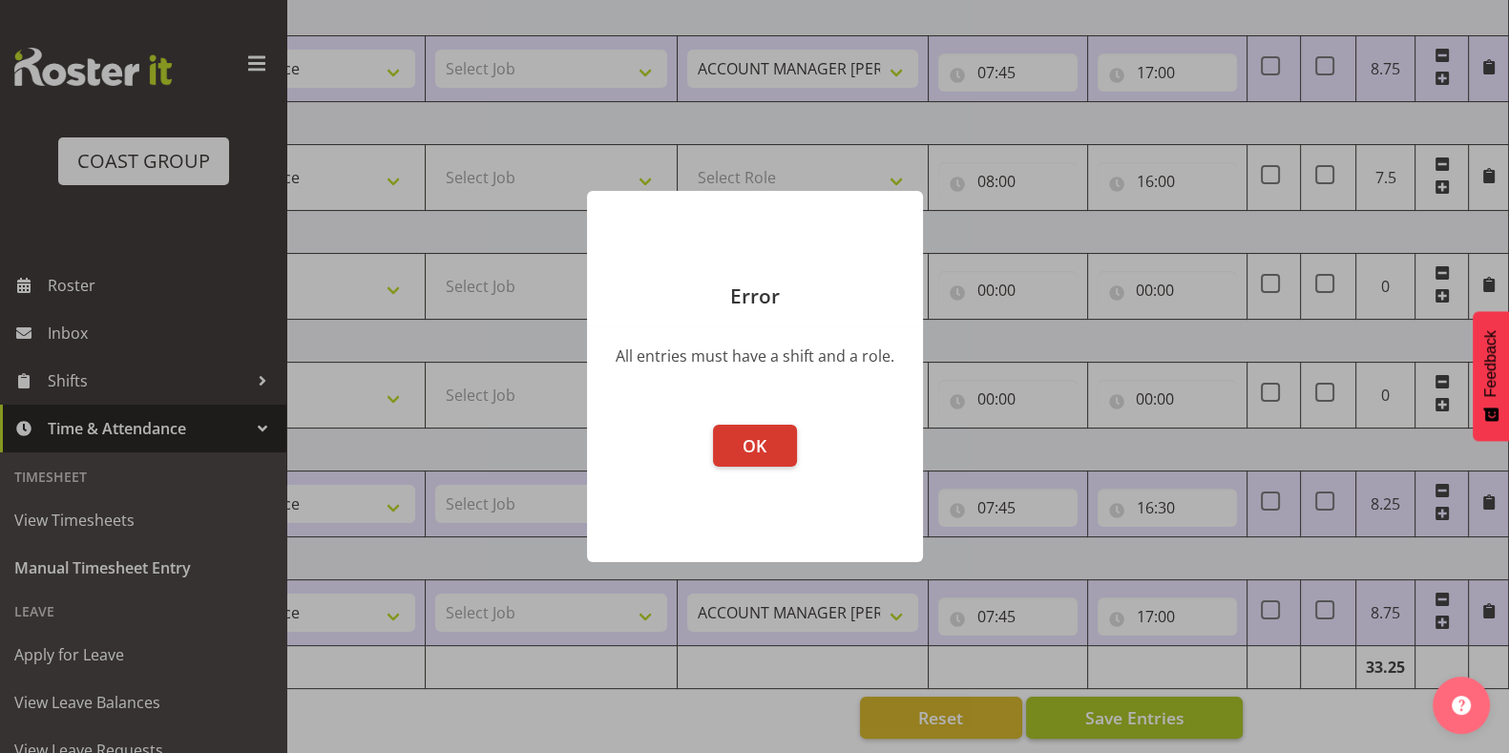
scroll to position [0, 172]
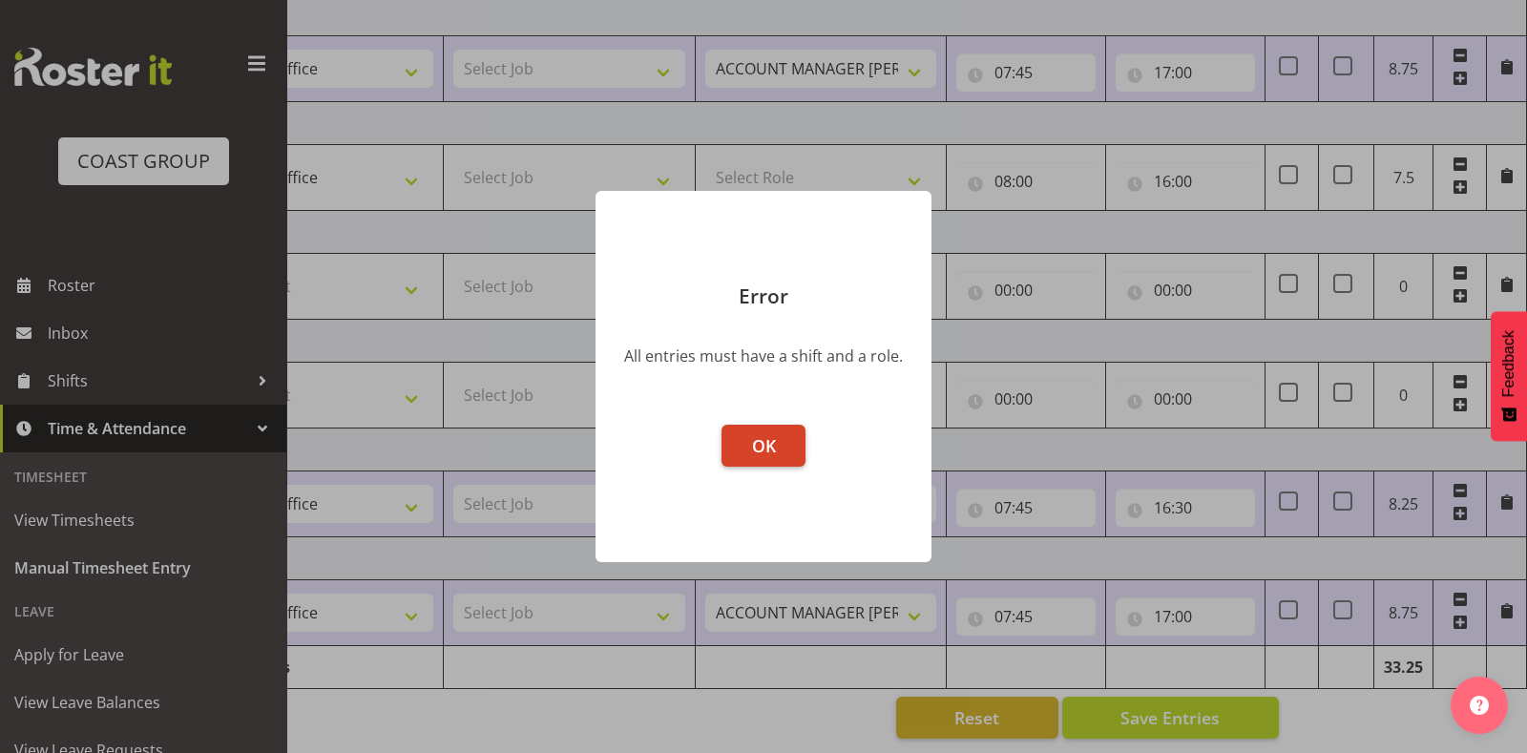
click at [762, 442] on span "OK" at bounding box center [764, 445] width 24 height 23
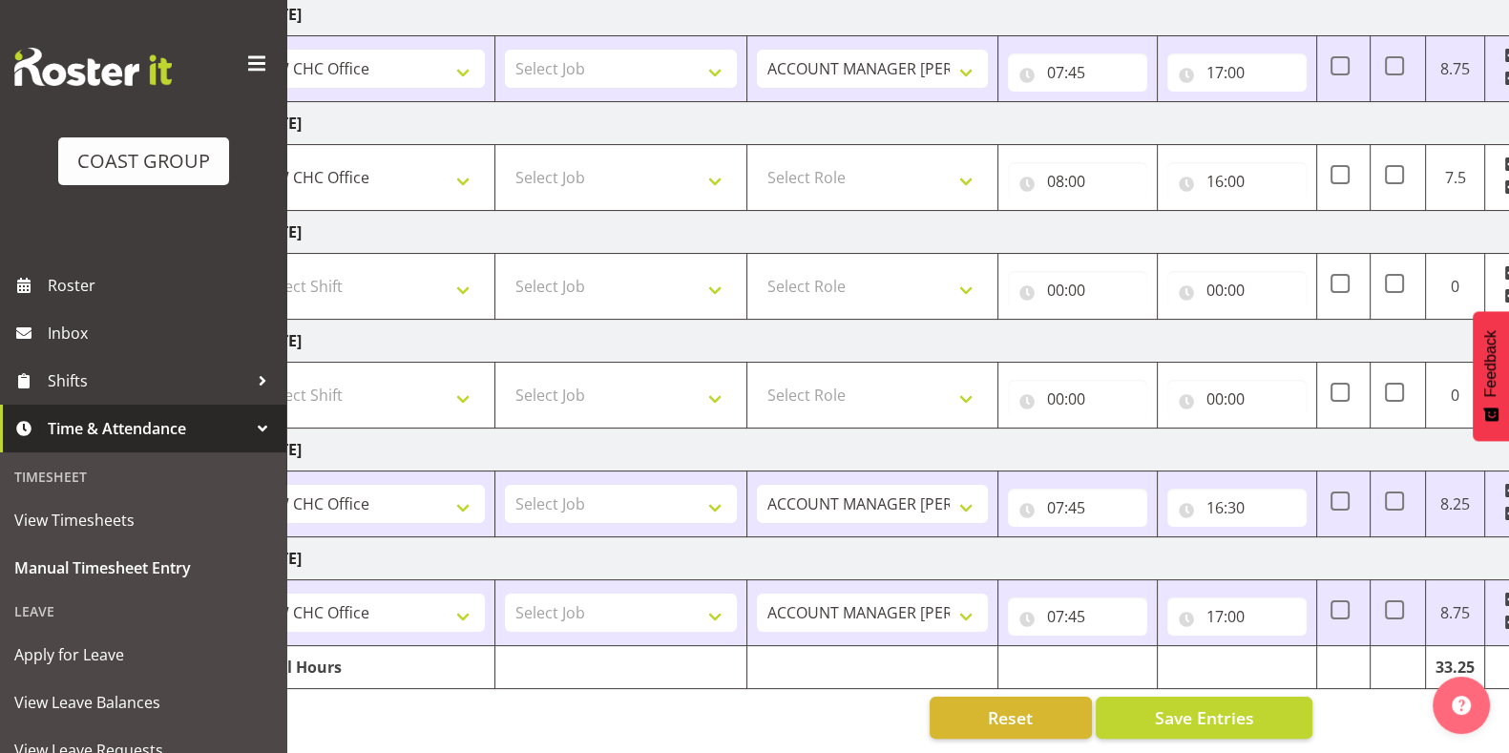
scroll to position [0, 107]
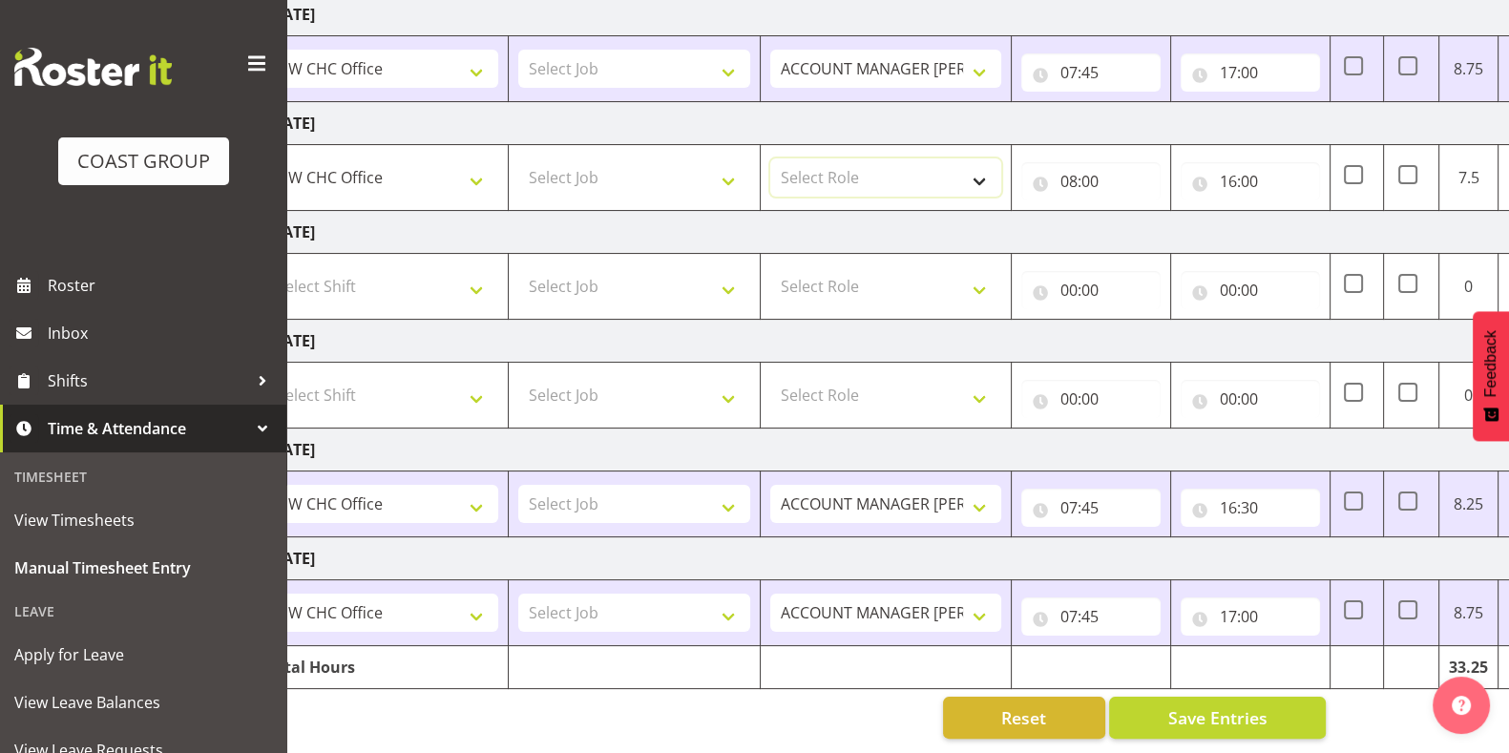
click at [946, 169] on select "Select Role ACCOUNT MANAGER [PERSON_NAME]" at bounding box center [886, 177] width 232 height 38
select select "216"
click at [770, 158] on select "Select Role ACCOUNT MANAGER [PERSON_NAME]" at bounding box center [886, 177] width 232 height 38
click at [1230, 705] on span "Save Entries" at bounding box center [1216, 717] width 99 height 25
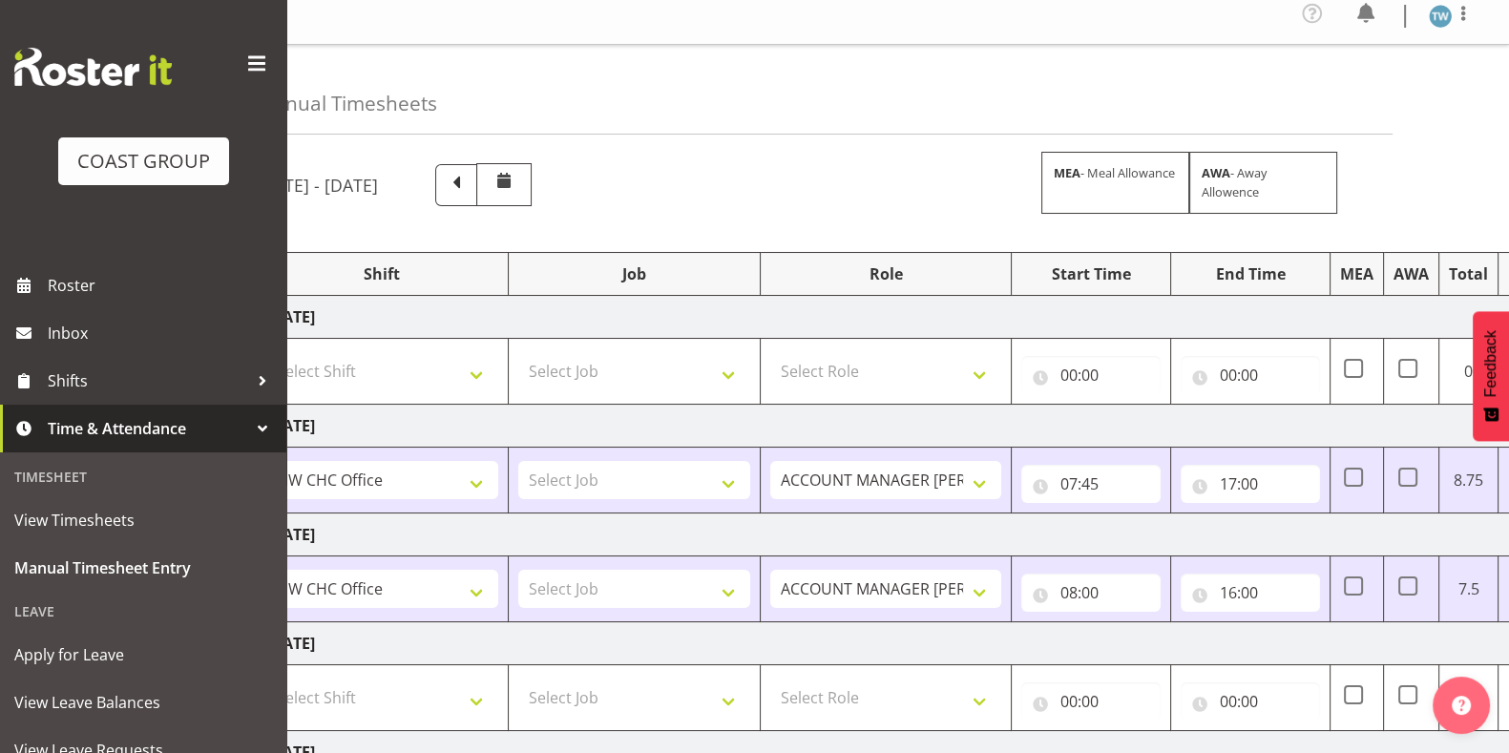
scroll to position [0, 0]
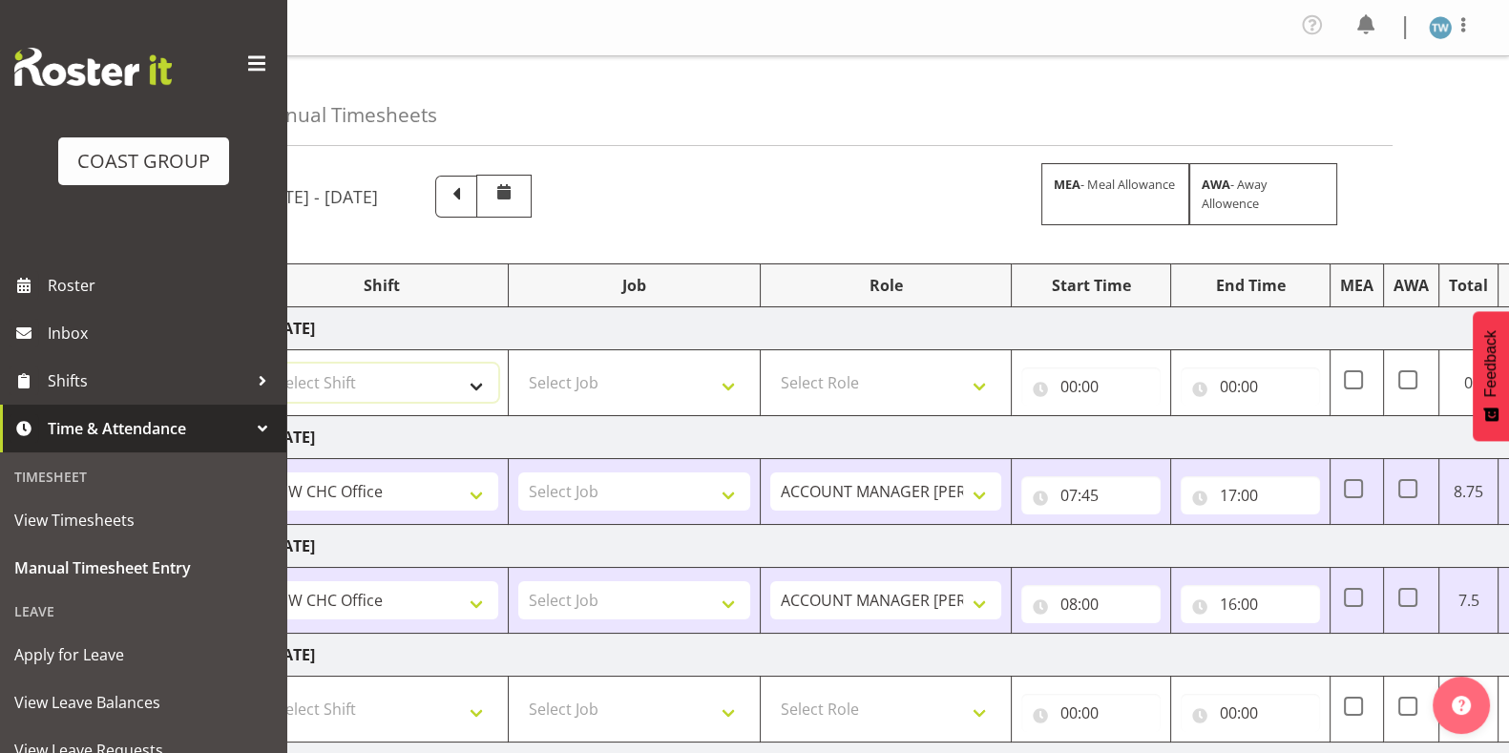
click at [380, 389] on select "Select Shift CHC SIGN ADMIN (LEAVE ALONE, DONT MAKE INACTIVE) DW CHC ARK WORK D…" at bounding box center [382, 383] width 232 height 38
select select "62215"
click at [266, 364] on select "Select Shift CHC SIGN ADMIN (LEAVE ALONE, DONT MAKE INACTIVE) DW CHC ARK WORK D…" at bounding box center [382, 383] width 232 height 38
click at [662, 481] on select "Select Job 1 Carlton Events 1 [PERSON_NAME][GEOGRAPHIC_DATA] 1 [PERSON_NAME][GE…" at bounding box center [634, 491] width 232 height 38
click at [459, 395] on select "CHC SIGN ADMIN (LEAVE ALONE, DONT MAKE INACTIVE) DW CHC ARK WORK DW CHC Office …" at bounding box center [382, 383] width 232 height 38
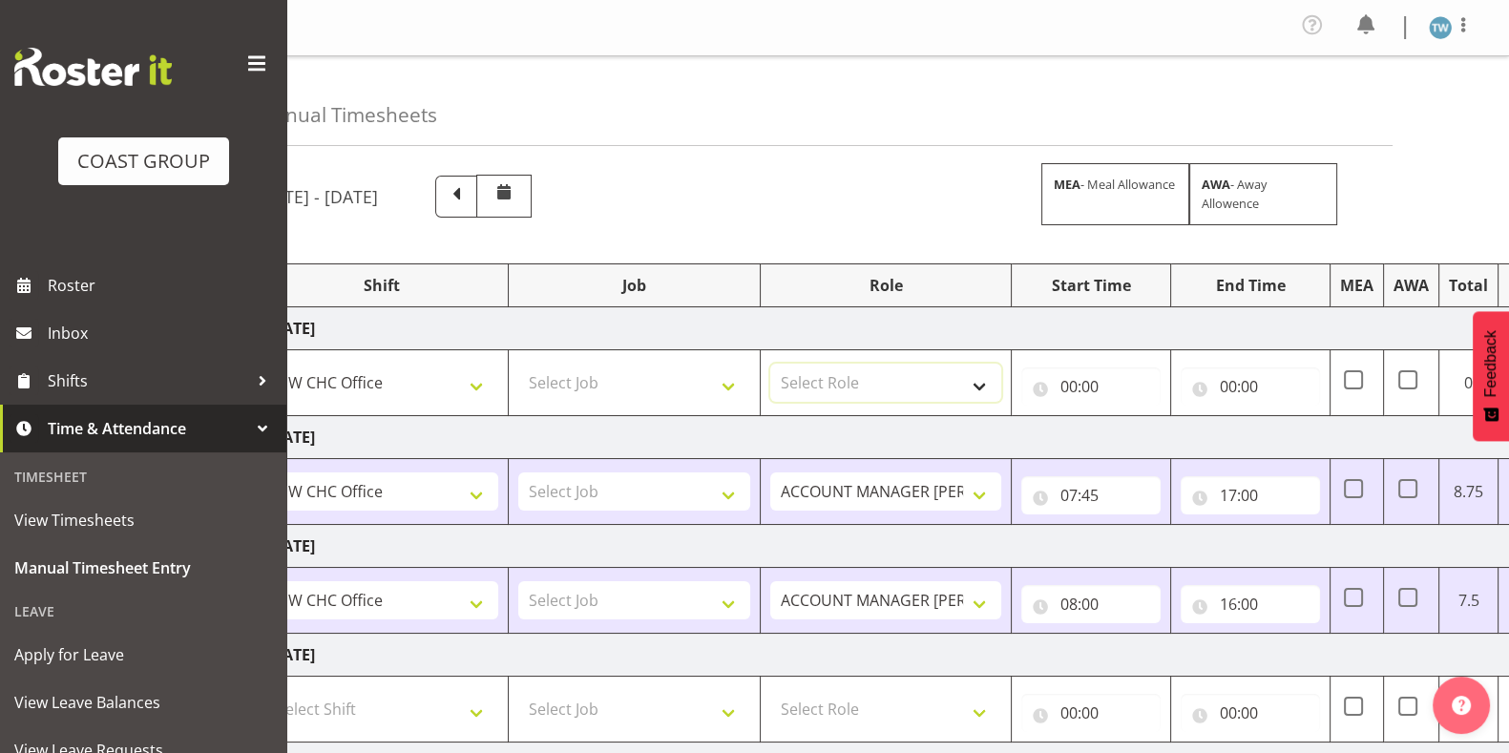
click at [836, 384] on select "Select Role ACCOUNT MANAGER [PERSON_NAME]" at bounding box center [886, 383] width 232 height 38
select select "216"
click at [770, 364] on select "Select Role ACCOUNT MANAGER [PERSON_NAME]" at bounding box center [886, 383] width 232 height 38
click at [1093, 386] on input "00:00" at bounding box center [1090, 386] width 139 height 38
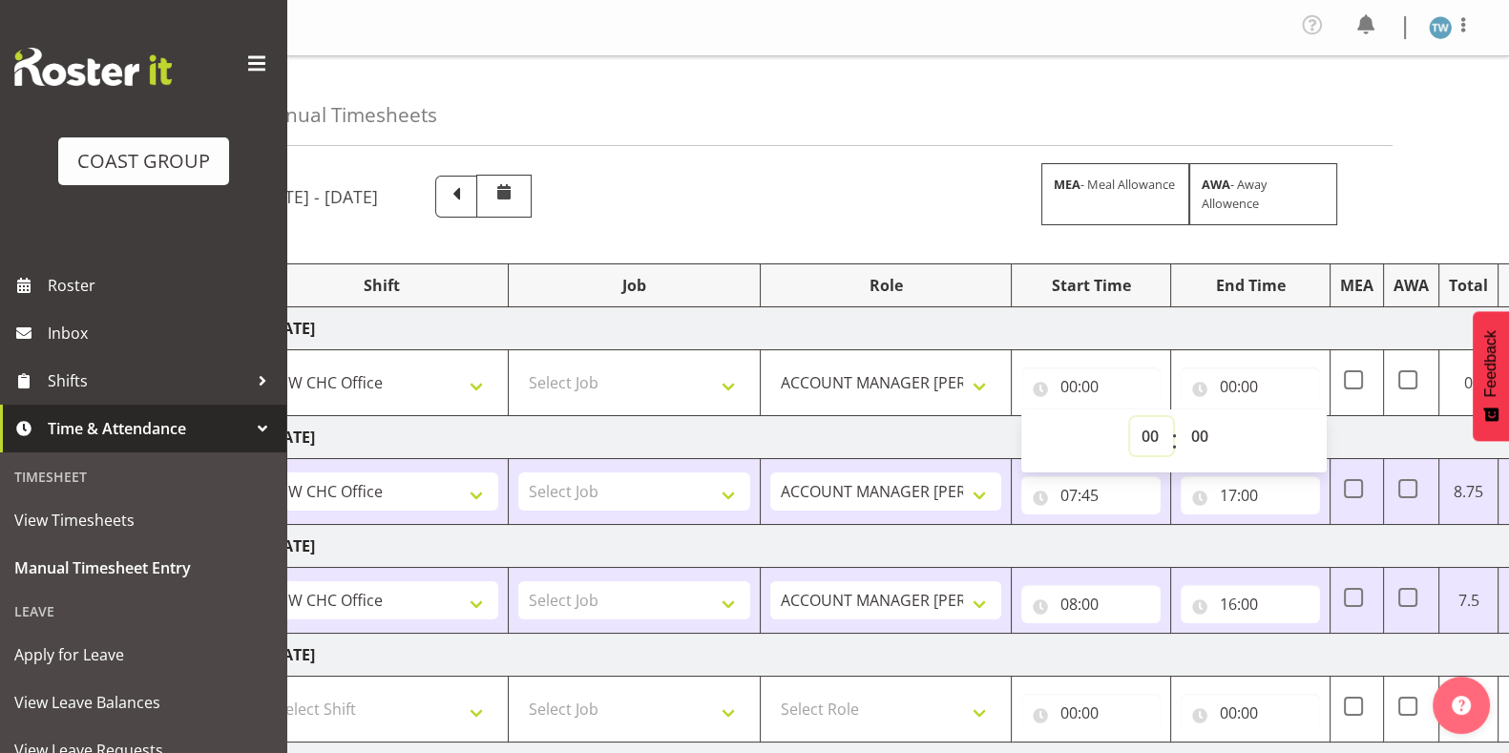
click at [1152, 434] on select "00 01 02 03 04 05 06 07 08 09 10 11 12 13 14 15 16 17 18 19 20 21 22 23" at bounding box center [1151, 436] width 43 height 38
select select "8"
click at [1130, 417] on select "00 01 02 03 04 05 06 07 08 09 10 11 12 13 14 15 16 17 18 19 20 21 22 23" at bounding box center [1151, 436] width 43 height 38
type input "08:00"
click at [1199, 431] on select "00 01 02 03 04 05 06 07 08 09 10 11 12 13 14 15 16 17 18 19 20 21 22 23 24 25 2…" at bounding box center [1200, 436] width 43 height 38
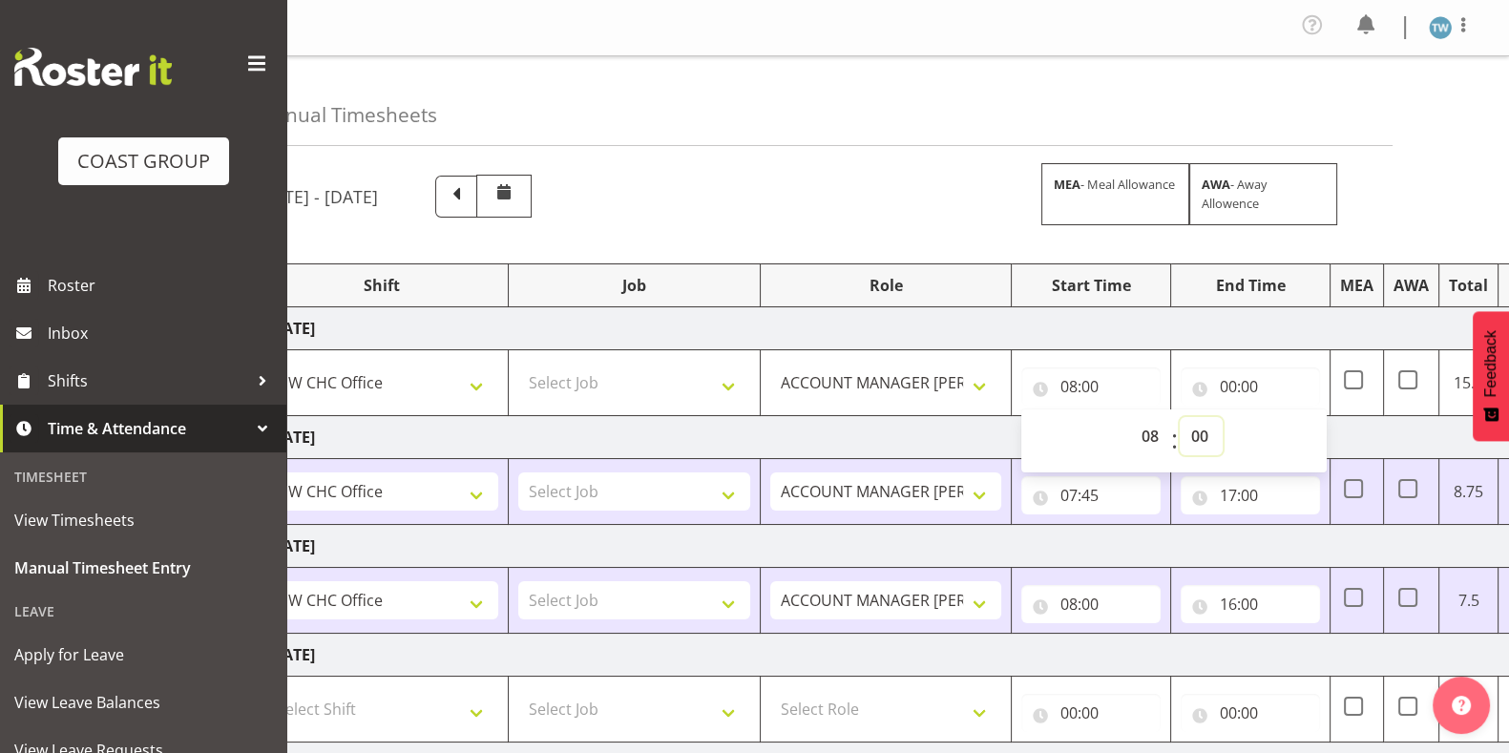
select select "30"
click at [1179, 417] on select "00 01 02 03 04 05 06 07 08 09 10 11 12 13 14 15 16 17 18 19 20 21 22 23 24 25 2…" at bounding box center [1200, 436] width 43 height 38
type input "08:30"
click at [1233, 372] on input "00:00" at bounding box center [1249, 386] width 139 height 38
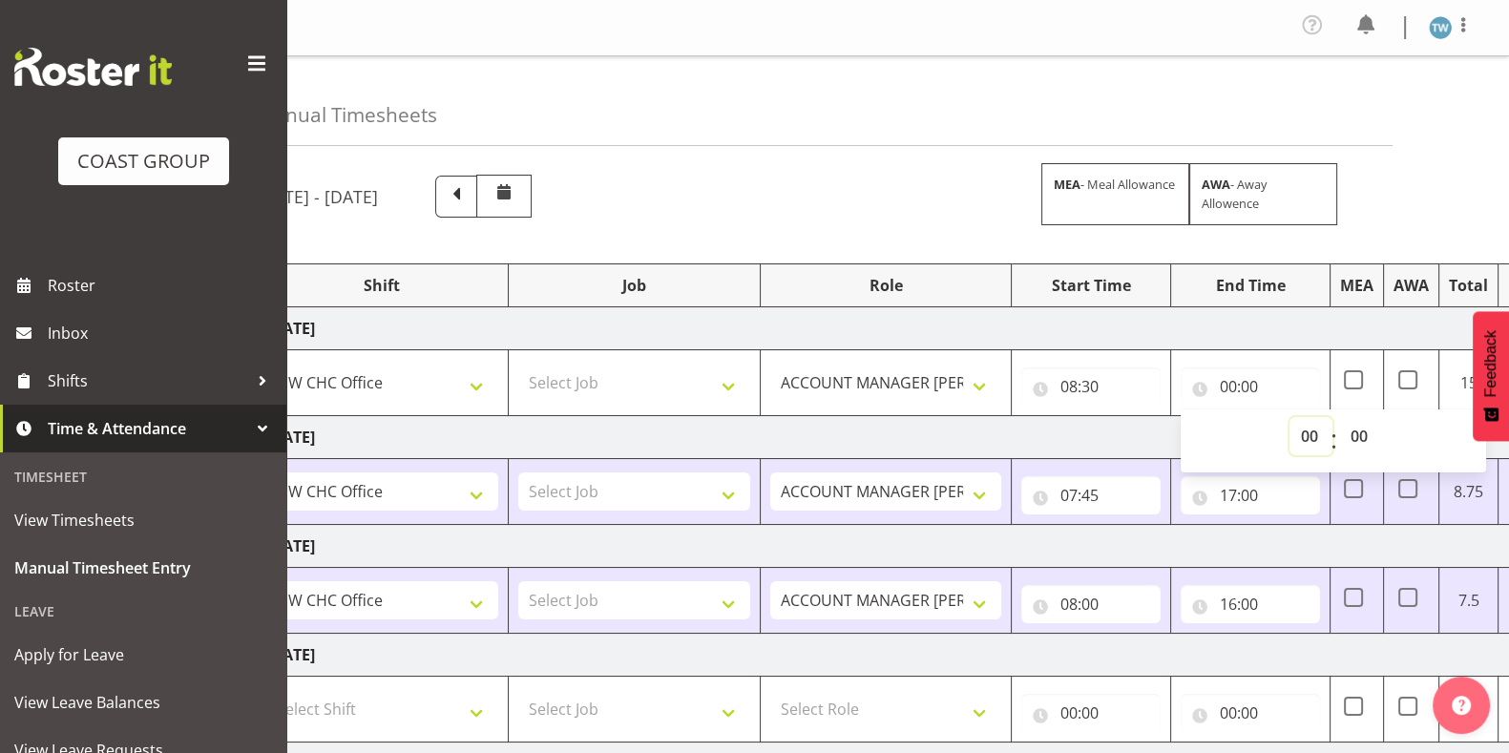
click at [1301, 438] on select "00 01 02 03 04 05 06 07 08 09 10 11 12 13 14 15 16 17 18 19 20 21 22 23" at bounding box center [1310, 436] width 43 height 38
select select "15"
click at [1289, 417] on select "00 01 02 03 04 05 06 07 08 09 10 11 12 13 14 15 16 17 18 19 20 21 22 23" at bounding box center [1310, 436] width 43 height 38
type input "15:00"
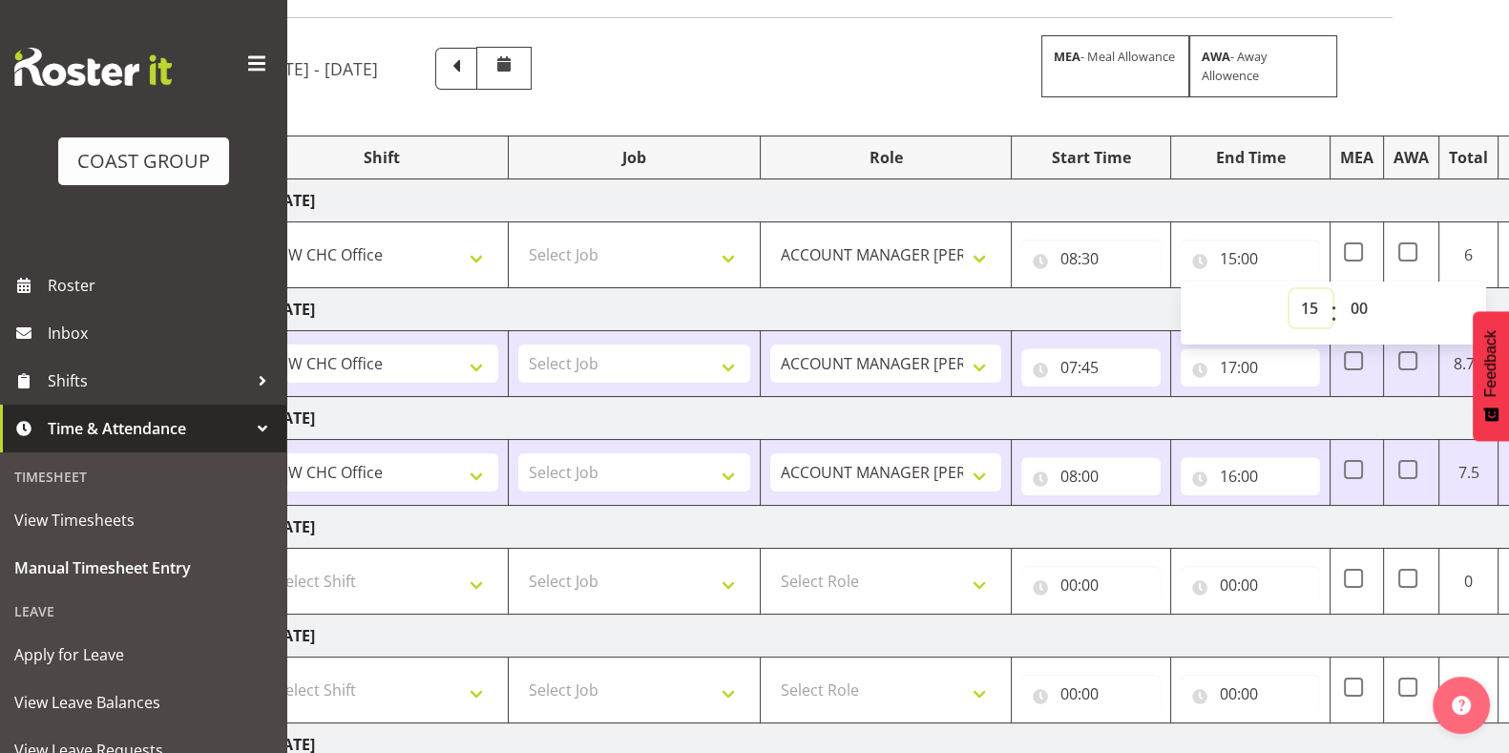
scroll to position [126, 0]
click at [1364, 307] on select "00 01 02 03 04 05 06 07 08 09 10 11 12 13 14 15 16 17 18 19 20 21 22 23 24 25 2…" at bounding box center [1360, 310] width 43 height 38
select select "30"
click at [1339, 291] on select "00 01 02 03 04 05 06 07 08 09 10 11 12 13 14 15 16 17 18 19 20 21 22 23 24 25 2…" at bounding box center [1360, 310] width 43 height 38
type input "15:30"
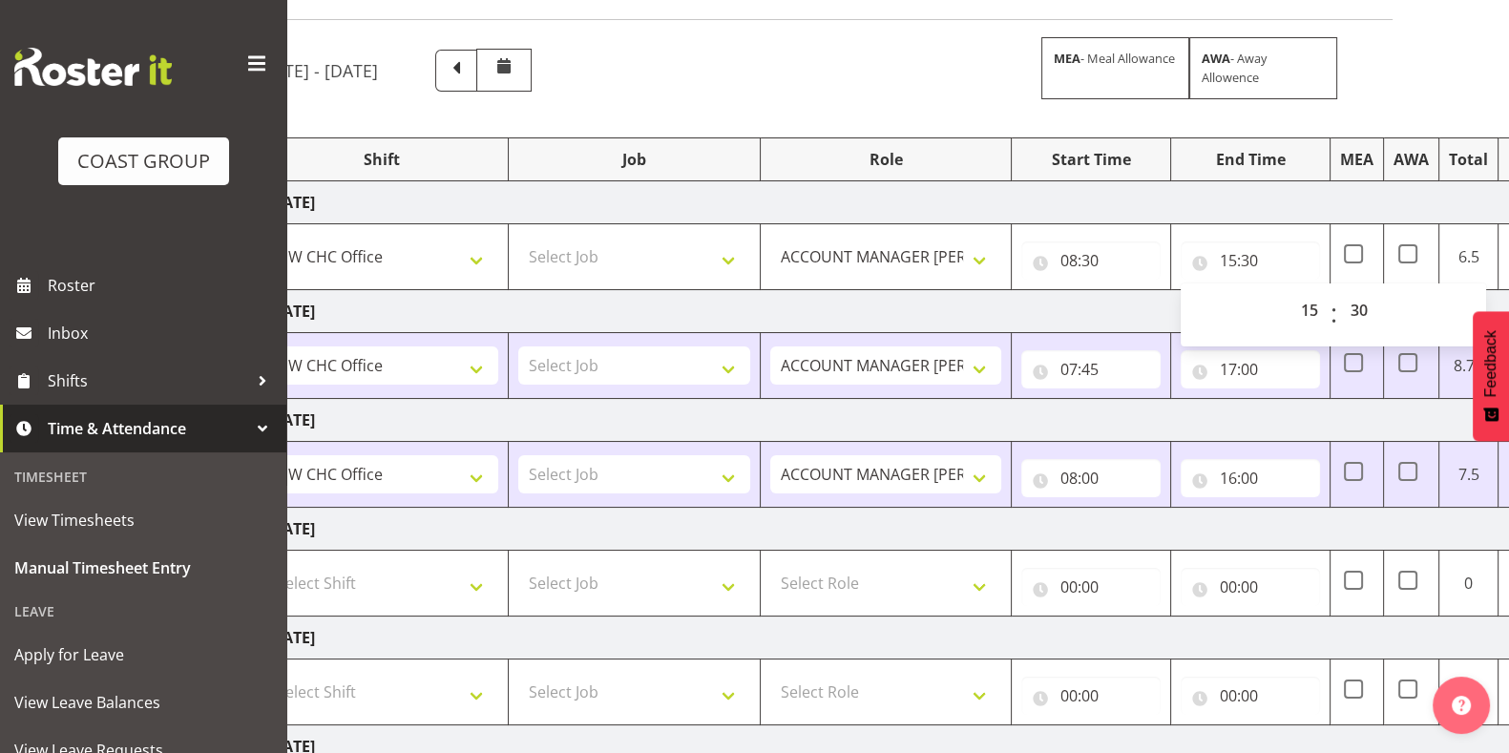
click at [1390, 103] on div "[DATE] - [DATE] MEA - Meal Allowance AWA - Away Allowence Shift Job Role Start …" at bounding box center [829, 541] width 1146 height 1015
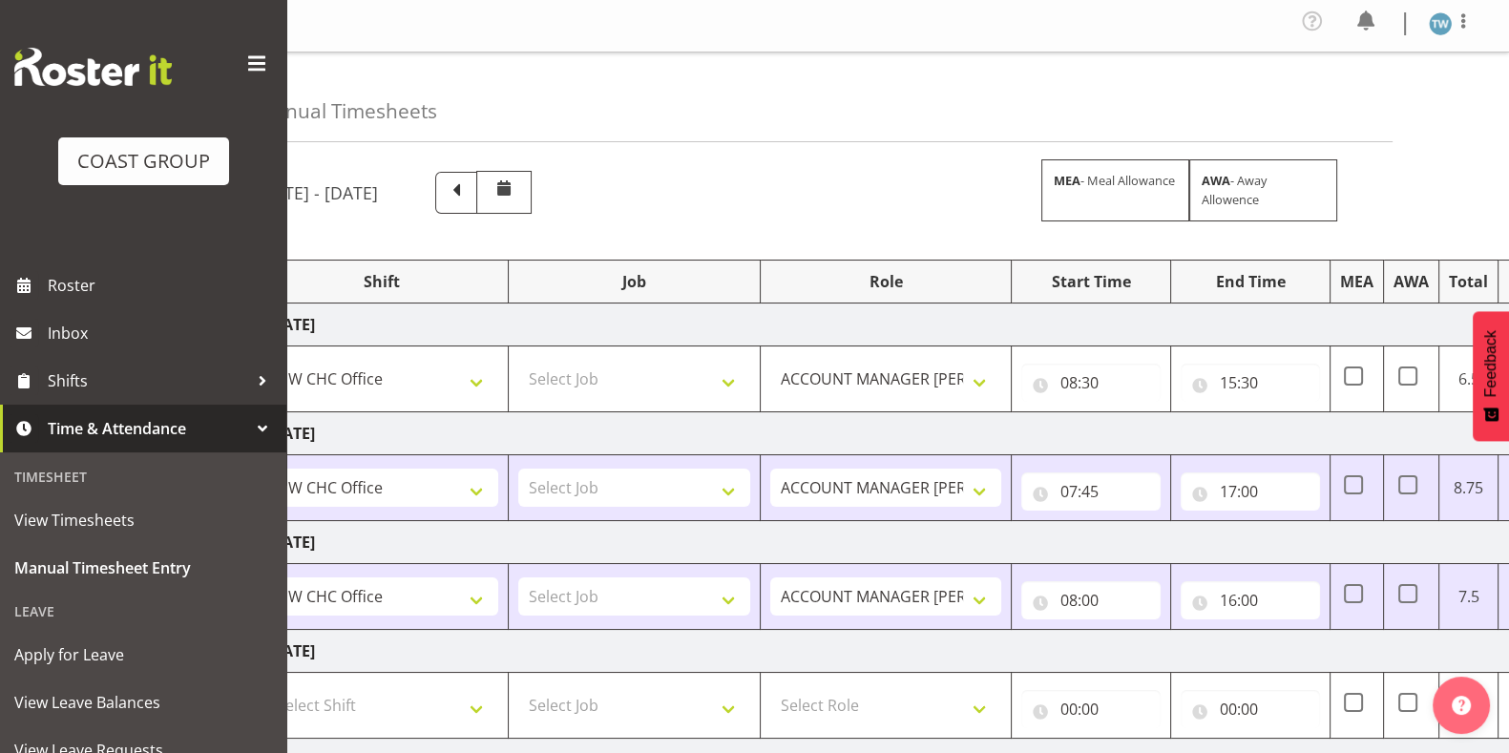
scroll to position [0, 0]
click at [1234, 384] on input "15:30" at bounding box center [1249, 386] width 139 height 38
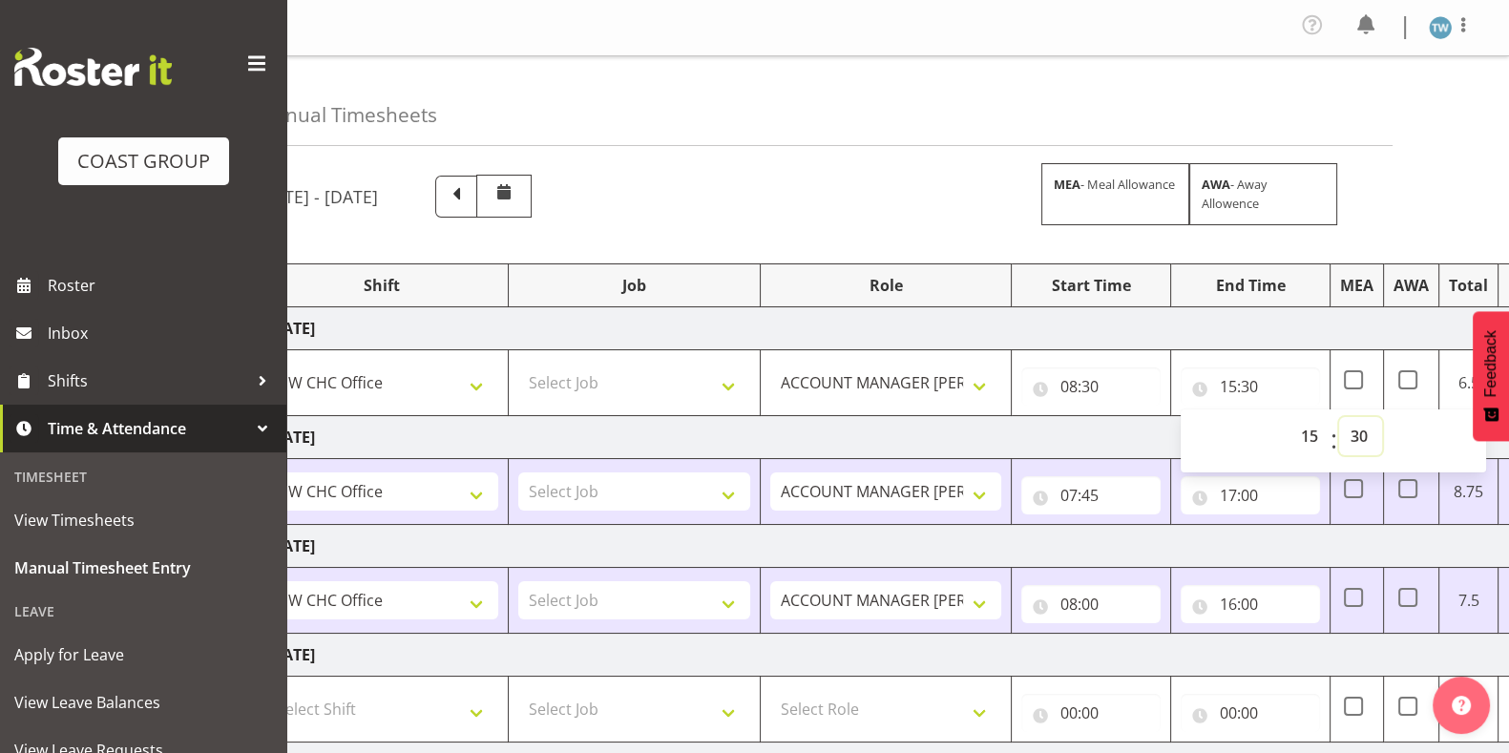
click at [1353, 427] on select "00 01 02 03 04 05 06 07 08 09 10 11 12 13 14 15 16 17 18 19 20 21 22 23 24 25 2…" at bounding box center [1360, 436] width 43 height 38
click at [1087, 379] on input "08:30" at bounding box center [1090, 386] width 139 height 38
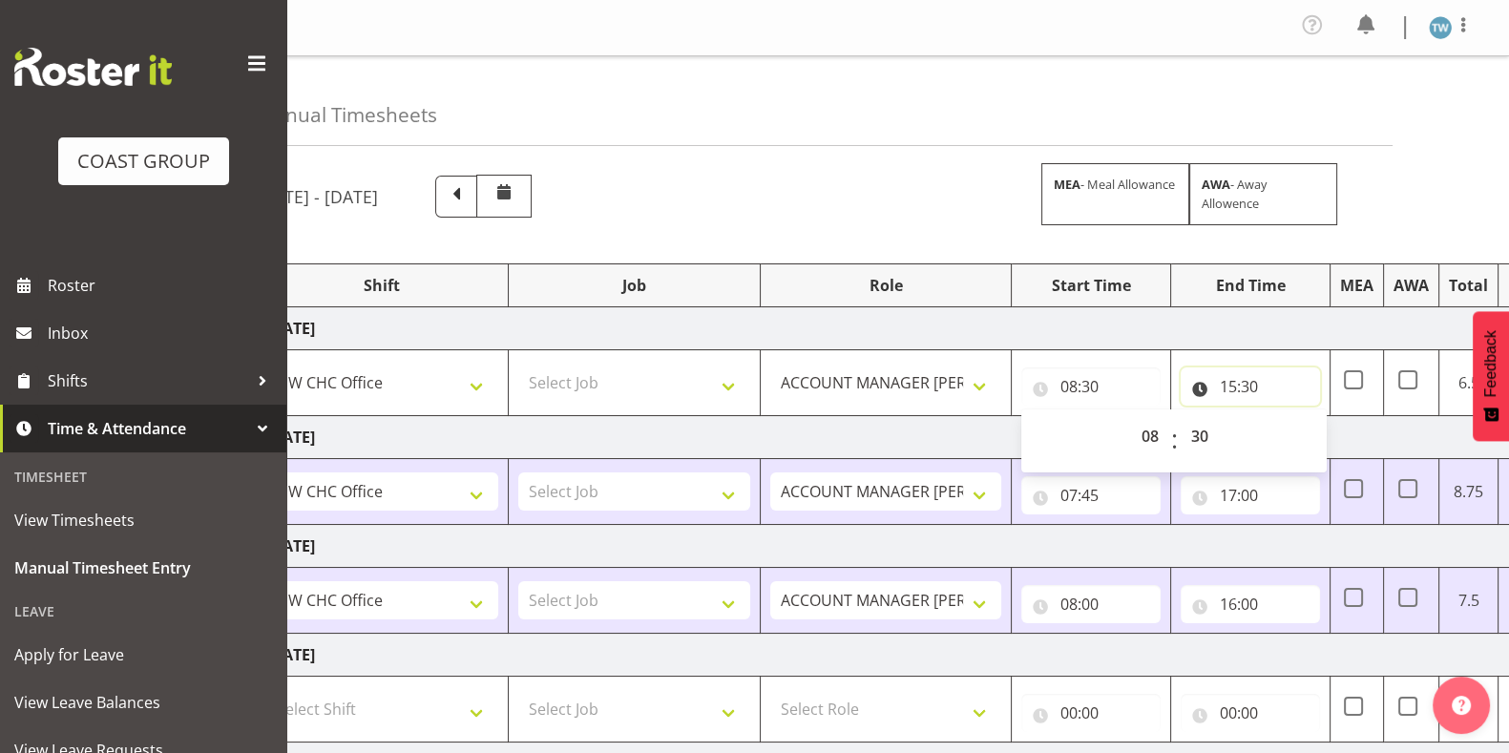
click at [1242, 386] on input "15:30" at bounding box center [1249, 386] width 139 height 38
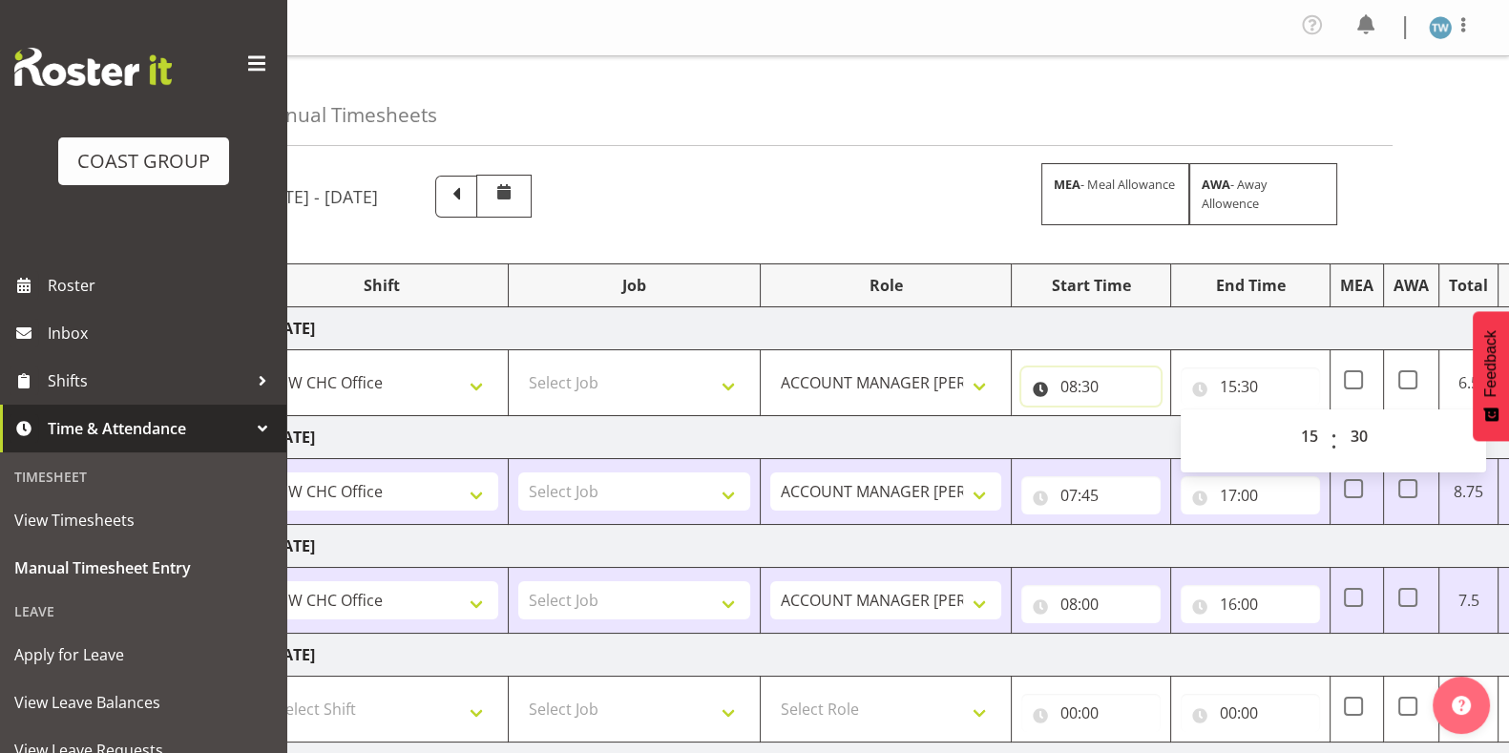
click at [1086, 384] on input "08:30" at bounding box center [1090, 386] width 139 height 38
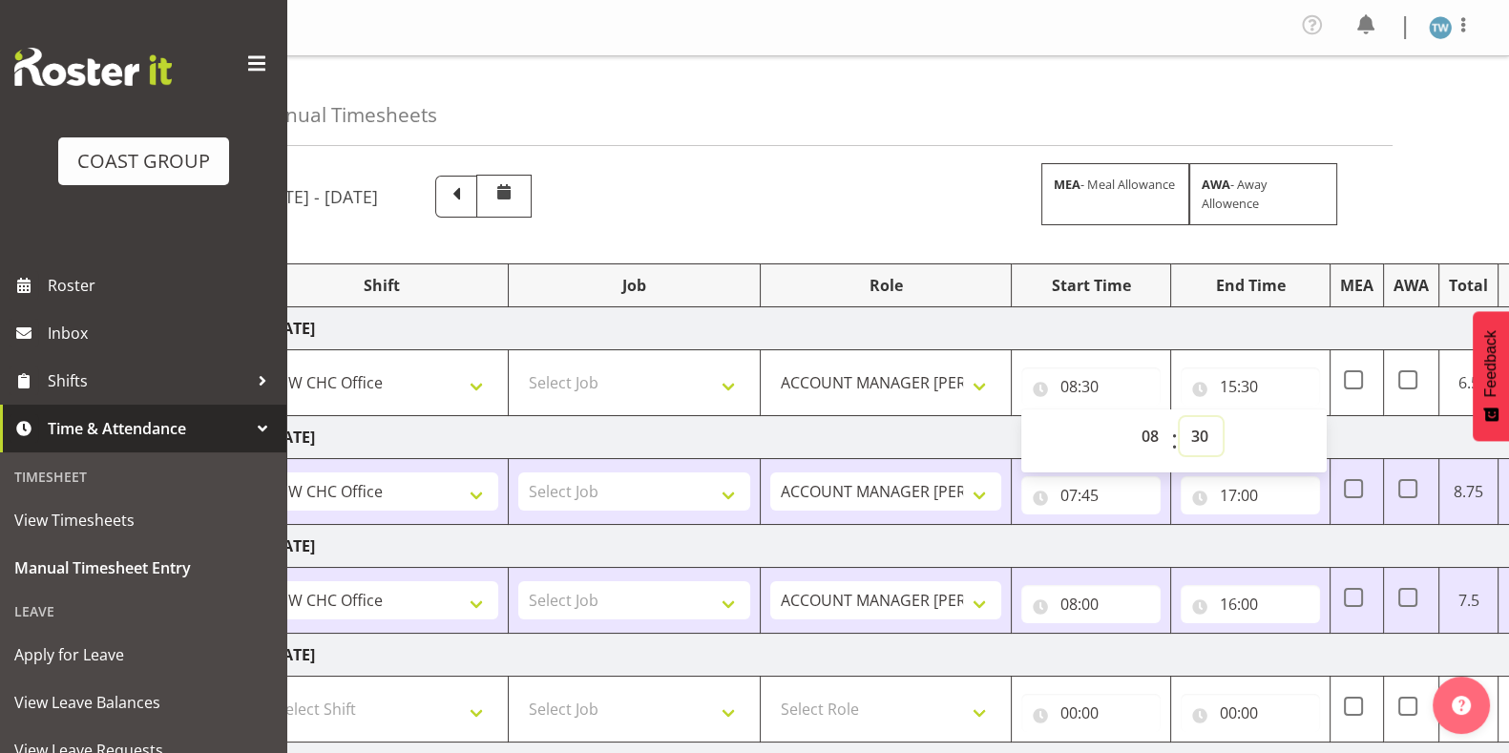
click at [1198, 431] on select "00 01 02 03 04 05 06 07 08 09 10 11 12 13 14 15 16 17 18 19 20 21 22 23 24 25 2…" at bounding box center [1200, 436] width 43 height 38
select select "45"
click at [1179, 417] on select "00 01 02 03 04 05 06 07 08 09 10 11 12 13 14 15 16 17 18 19 20 21 22 23 24 25 2…" at bounding box center [1200, 436] width 43 height 38
type input "08:45"
click at [1400, 185] on div "[DATE] - [DATE] MEA - Meal Allowance AWA - Away Allowence Shift Job Role Start …" at bounding box center [829, 667] width 1146 height 1015
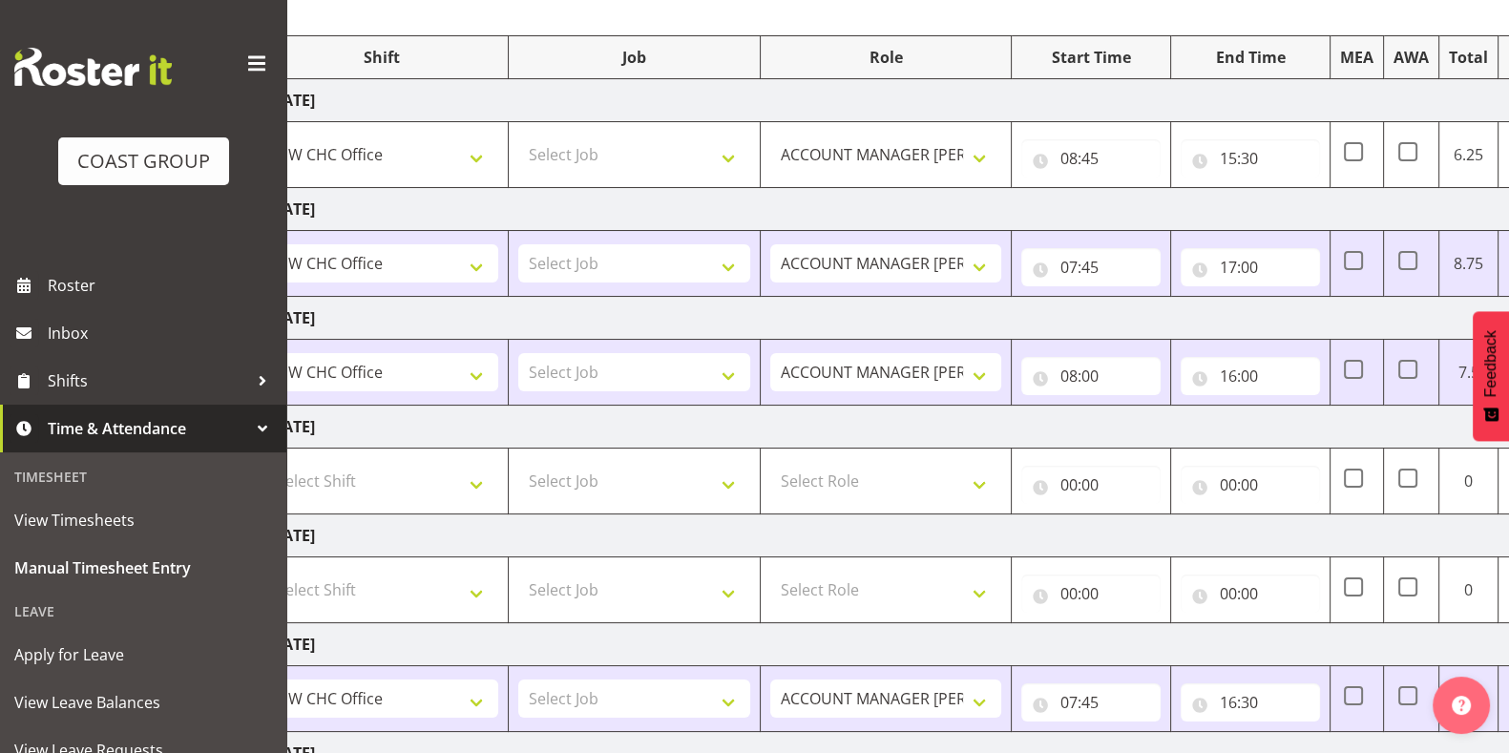
scroll to position [214, 0]
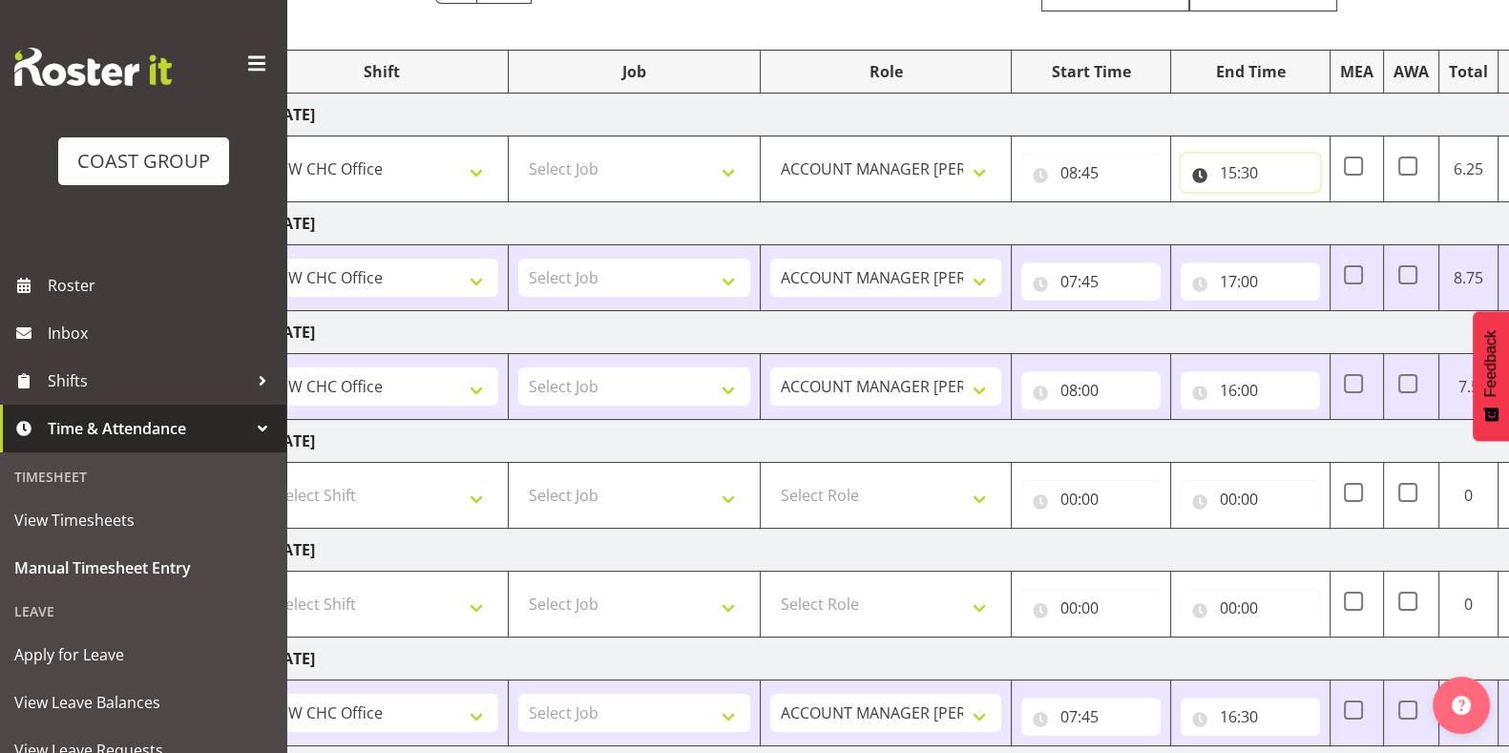
click at [1240, 168] on input "15:30" at bounding box center [1249, 173] width 139 height 38
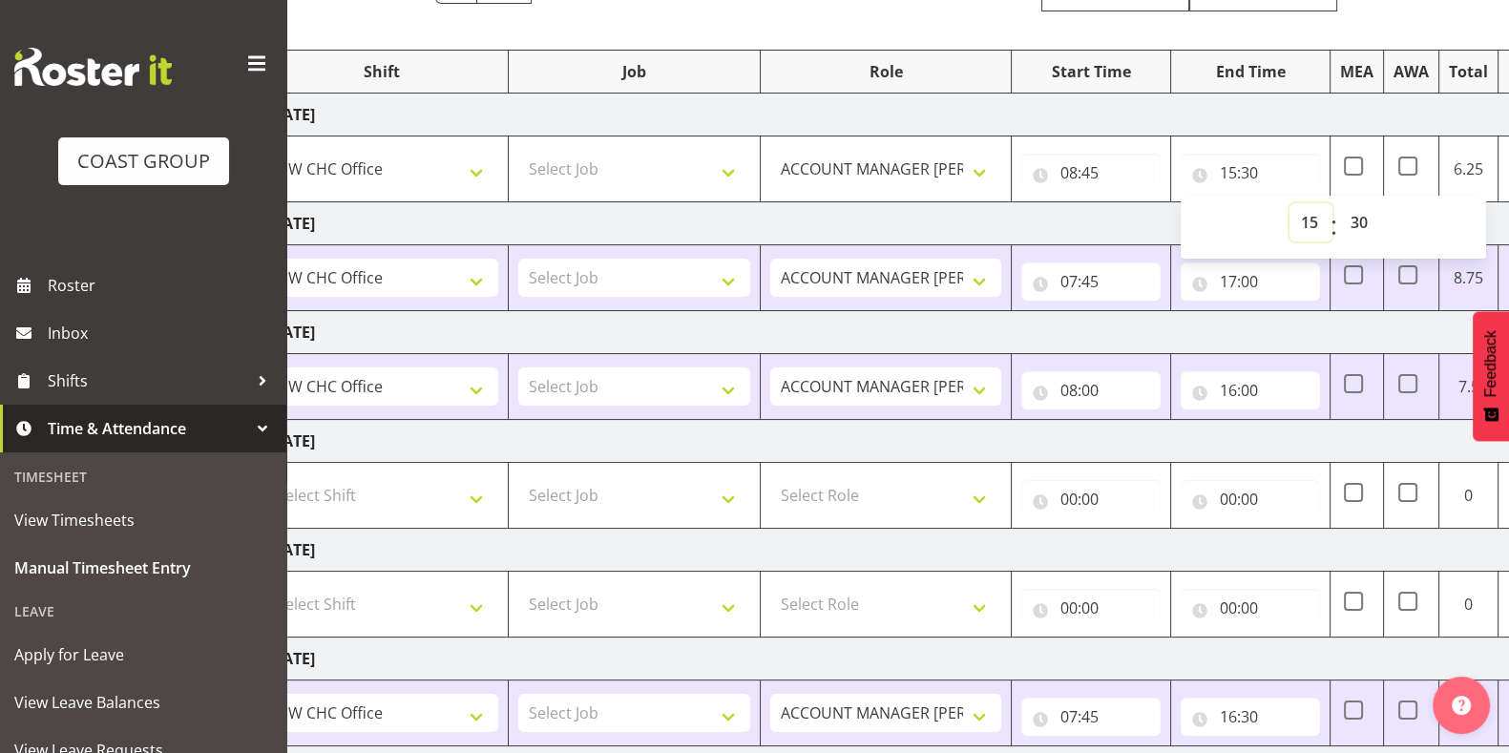
click at [1307, 219] on select "00 01 02 03 04 05 06 07 08 09 10 11 12 13 14 15 16 17 18 19 20 21 22 23" at bounding box center [1310, 222] width 43 height 38
select select "16"
click at [1289, 203] on select "00 01 02 03 04 05 06 07 08 09 10 11 12 13 14 15 16 17 18 19 20 21 22 23" at bounding box center [1310, 222] width 43 height 38
type input "16:30"
click at [1211, 129] on td "[DATE]" at bounding box center [924, 115] width 1335 height 43
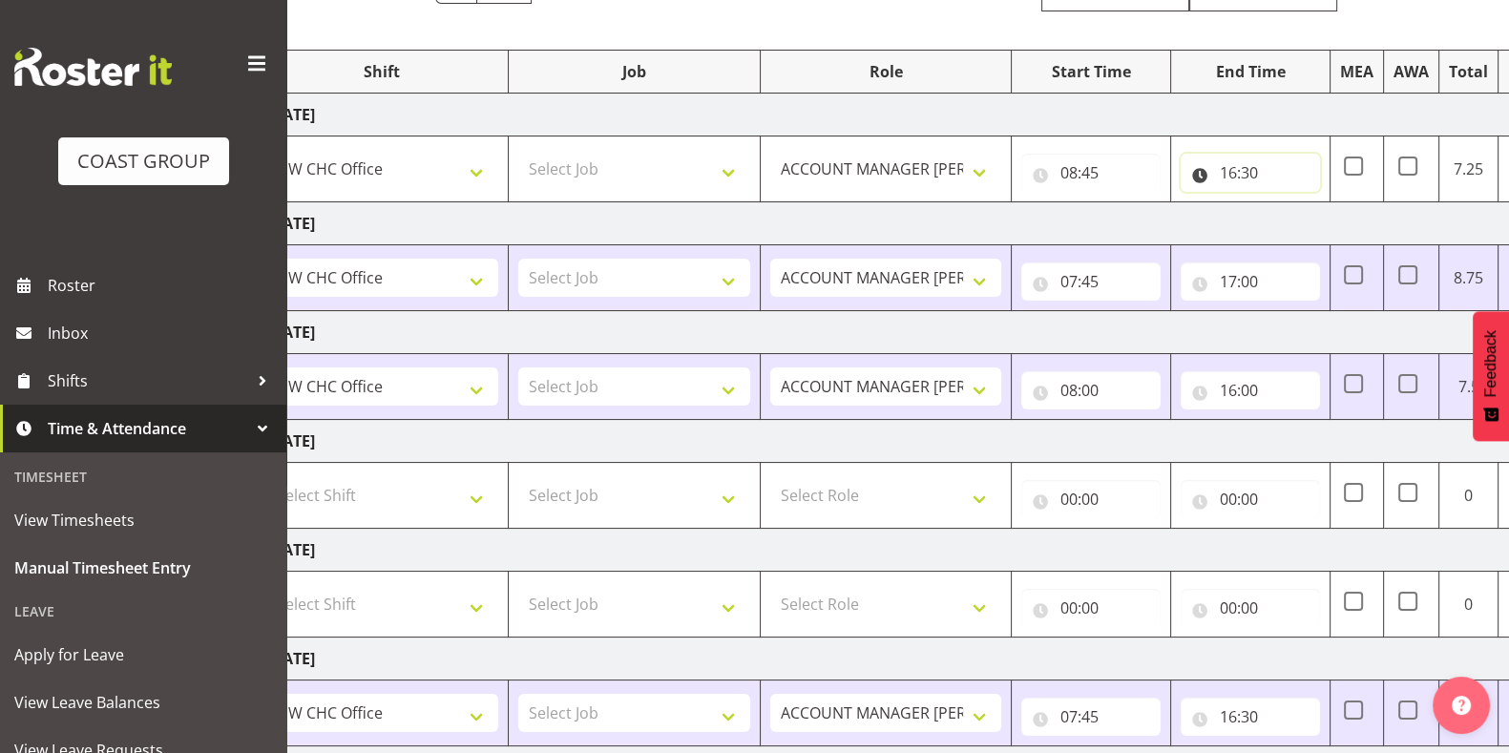
click at [1253, 167] on input "16:30" at bounding box center [1249, 173] width 139 height 38
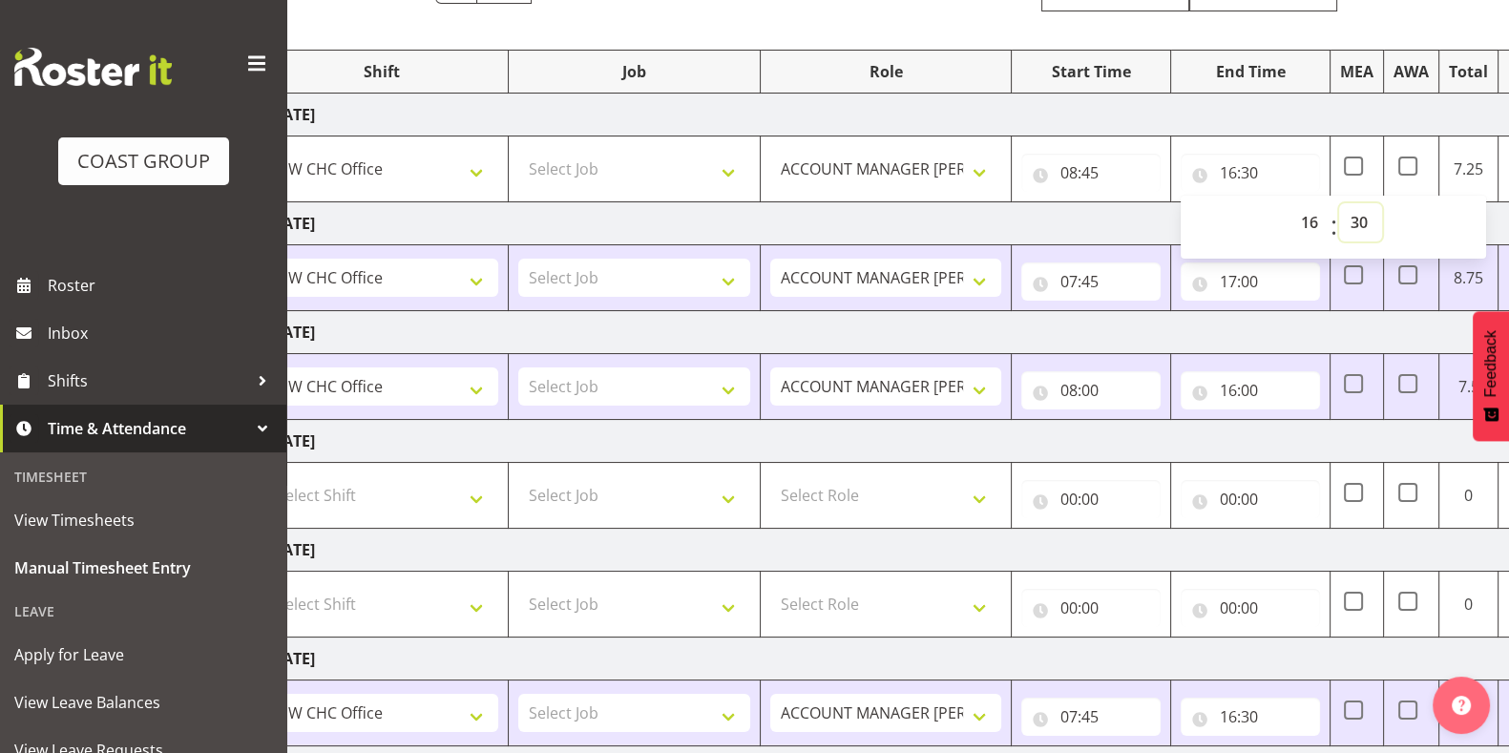
click at [1352, 220] on select "00 01 02 03 04 05 06 07 08 09 10 11 12 13 14 15 16 17 18 19 20 21 22 23 24 25 2…" at bounding box center [1360, 222] width 43 height 38
select select "0"
click at [1339, 203] on select "00 01 02 03 04 05 06 07 08 09 10 11 12 13 14 15 16 17 18 19 20 21 22 23 24 25 2…" at bounding box center [1360, 222] width 43 height 38
type input "16:00"
click at [1269, 102] on td "[DATE]" at bounding box center [924, 115] width 1335 height 43
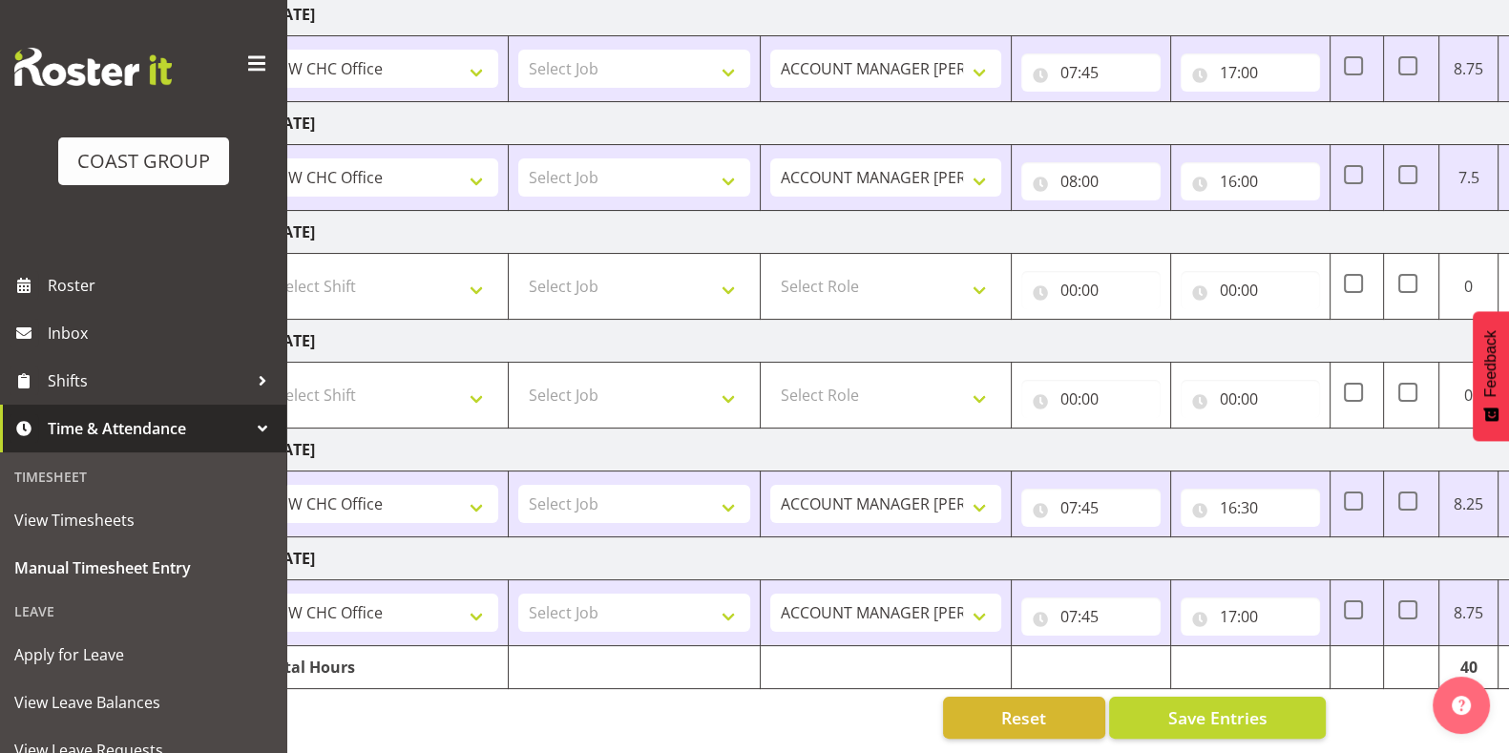
scroll to position [438, 0]
click at [1176, 705] on span "Save Entries" at bounding box center [1216, 717] width 99 height 25
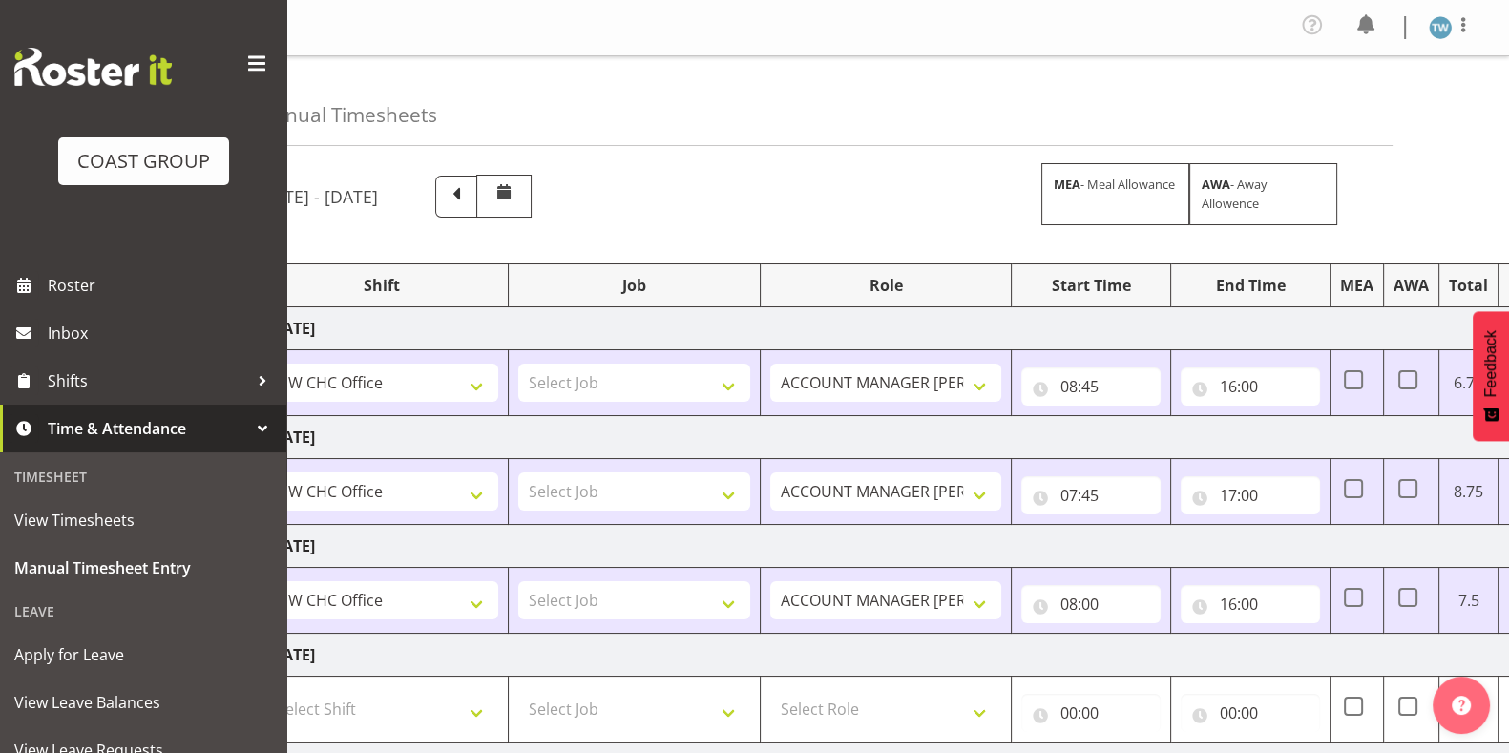
click at [860, 176] on div "[DATE] - [DATE] MEA - Meal Allowance AWA - Away Allowence" at bounding box center [791, 196] width 1070 height 43
click at [1384, 172] on div "[DATE] - [DATE] MEA - Meal Allowance AWA - Away Allowence Shift Job Role Start …" at bounding box center [829, 667] width 1146 height 1015
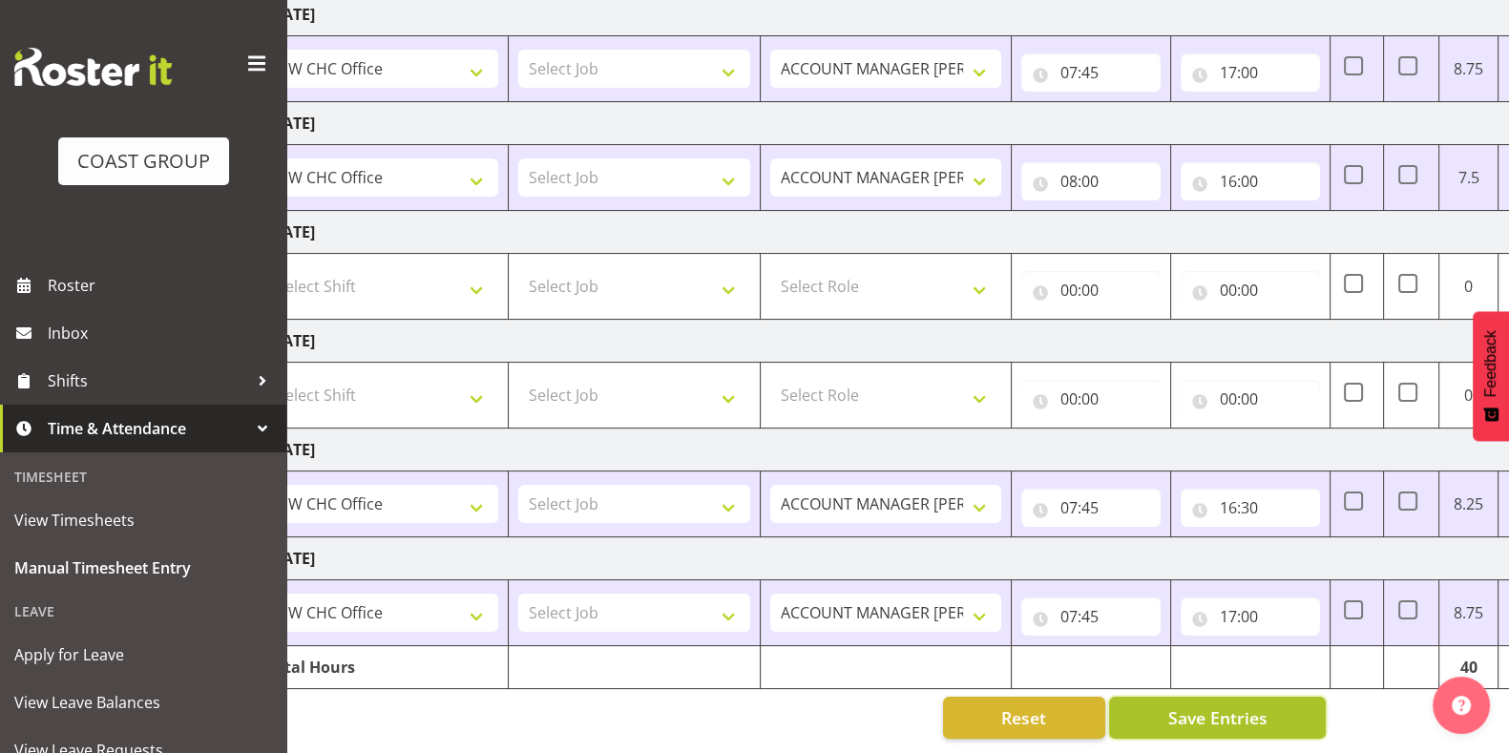
click at [1248, 716] on button "Save Entries" at bounding box center [1217, 718] width 217 height 42
click at [1218, 705] on span "Save Entries" at bounding box center [1216, 717] width 99 height 25
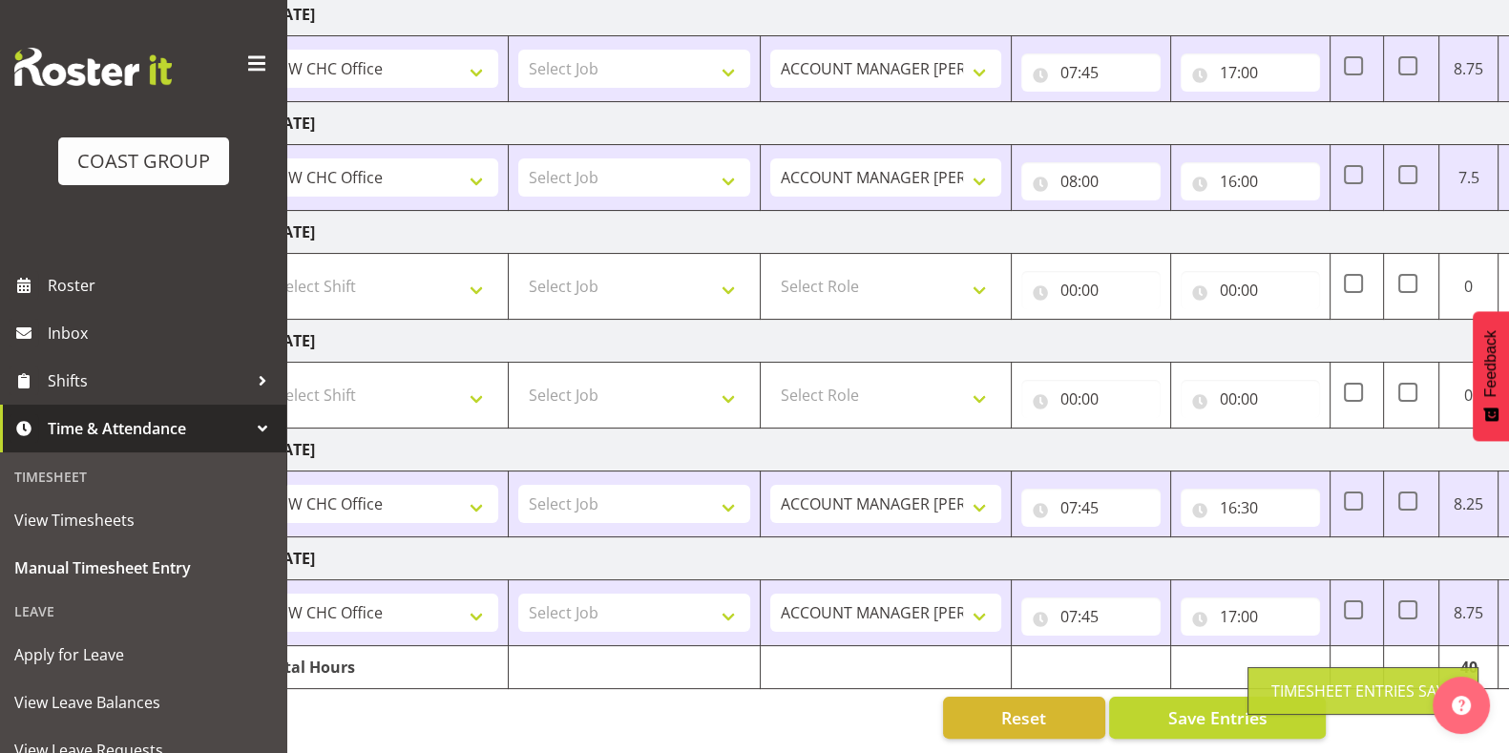
click at [549, 702] on div "Reset Save Entries" at bounding box center [791, 718] width 1070 height 42
click at [534, 706] on div "Reset Save Entries" at bounding box center [791, 718] width 1070 height 42
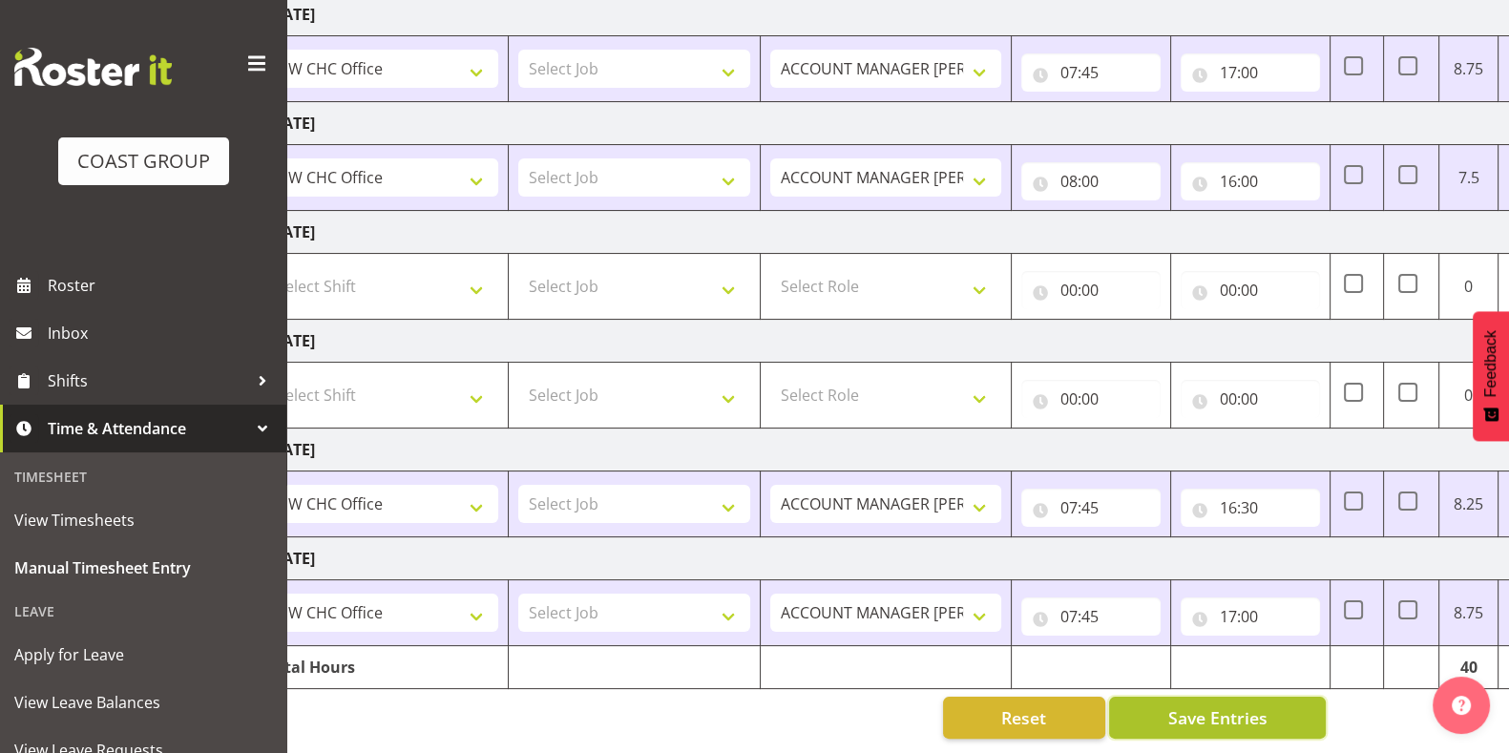
click at [1238, 705] on span "Save Entries" at bounding box center [1216, 717] width 99 height 25
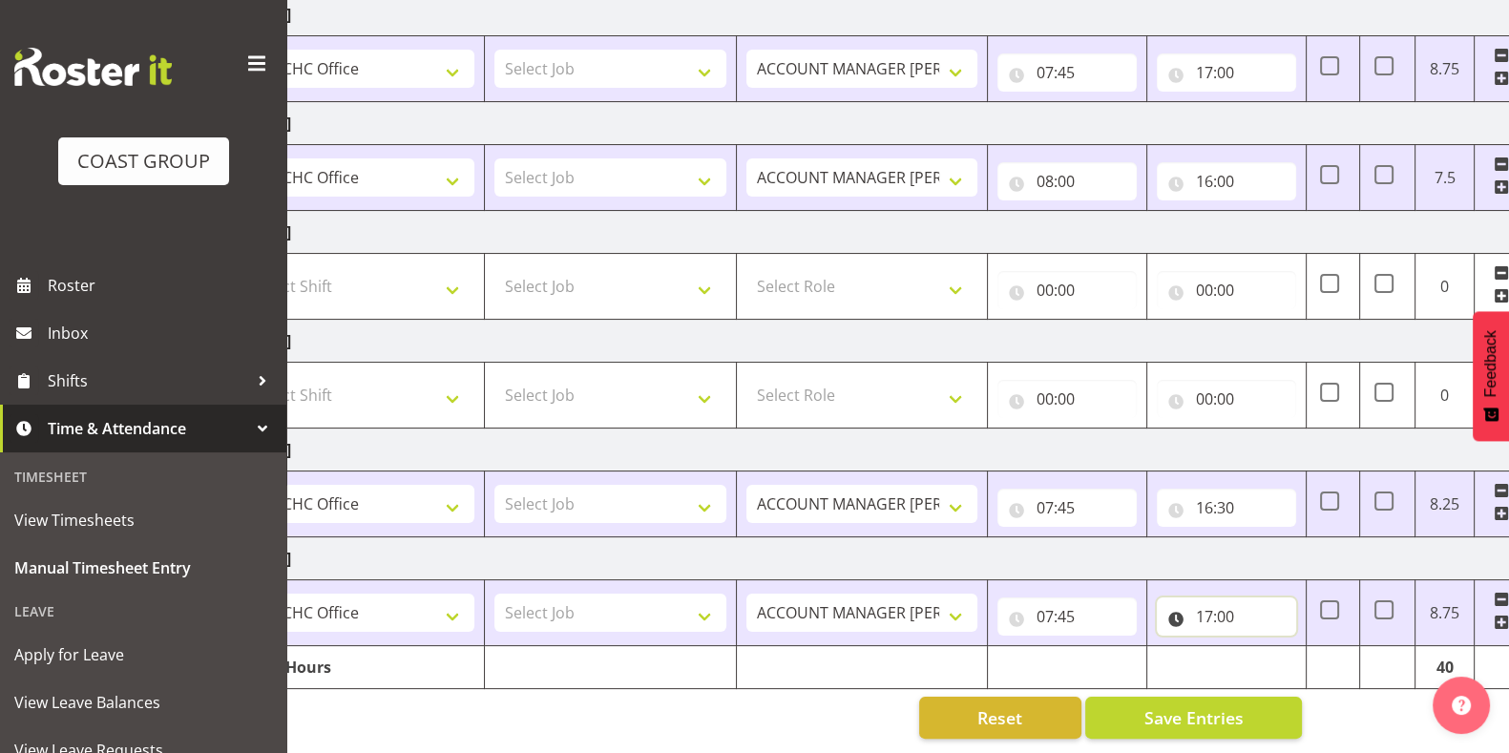
click at [1224, 598] on input "17:00" at bounding box center [1226, 616] width 139 height 38
click at [1289, 647] on select "00 01 02 03 04 05 06 07 08 09 10 11 12 13 14 15 16 17 18 19 20 21 22 23" at bounding box center [1286, 666] width 43 height 38
select select "16"
click at [1265, 647] on select "00 01 02 03 04 05 06 07 08 09 10 11 12 13 14 15 16 17 18 19 20 21 22 23" at bounding box center [1286, 666] width 43 height 38
type input "16:00"
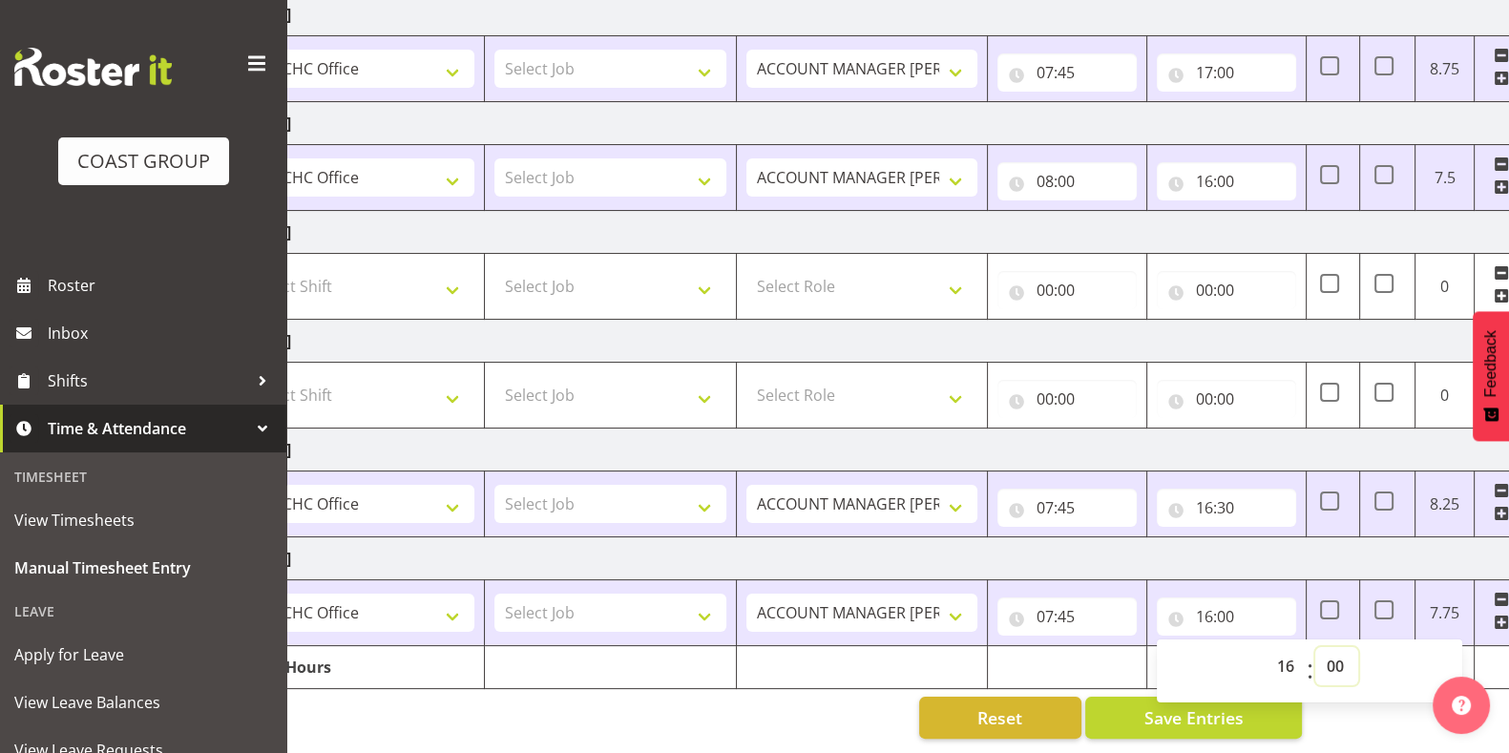
click at [1339, 647] on select "00 01 02 03 04 05 06 07 08 09 10 11 12 13 14 15 16 17 18 19 20 21 22 23 24 25 2…" at bounding box center [1336, 666] width 43 height 38
select select "45"
click at [1315, 647] on select "00 01 02 03 04 05 06 07 08 09 10 11 12 13 14 15 16 17 18 19 20 21 22 23 24 25 2…" at bounding box center [1336, 666] width 43 height 38
type input "16:45"
click at [1281, 537] on td "[DATE]" at bounding box center [900, 558] width 1335 height 43
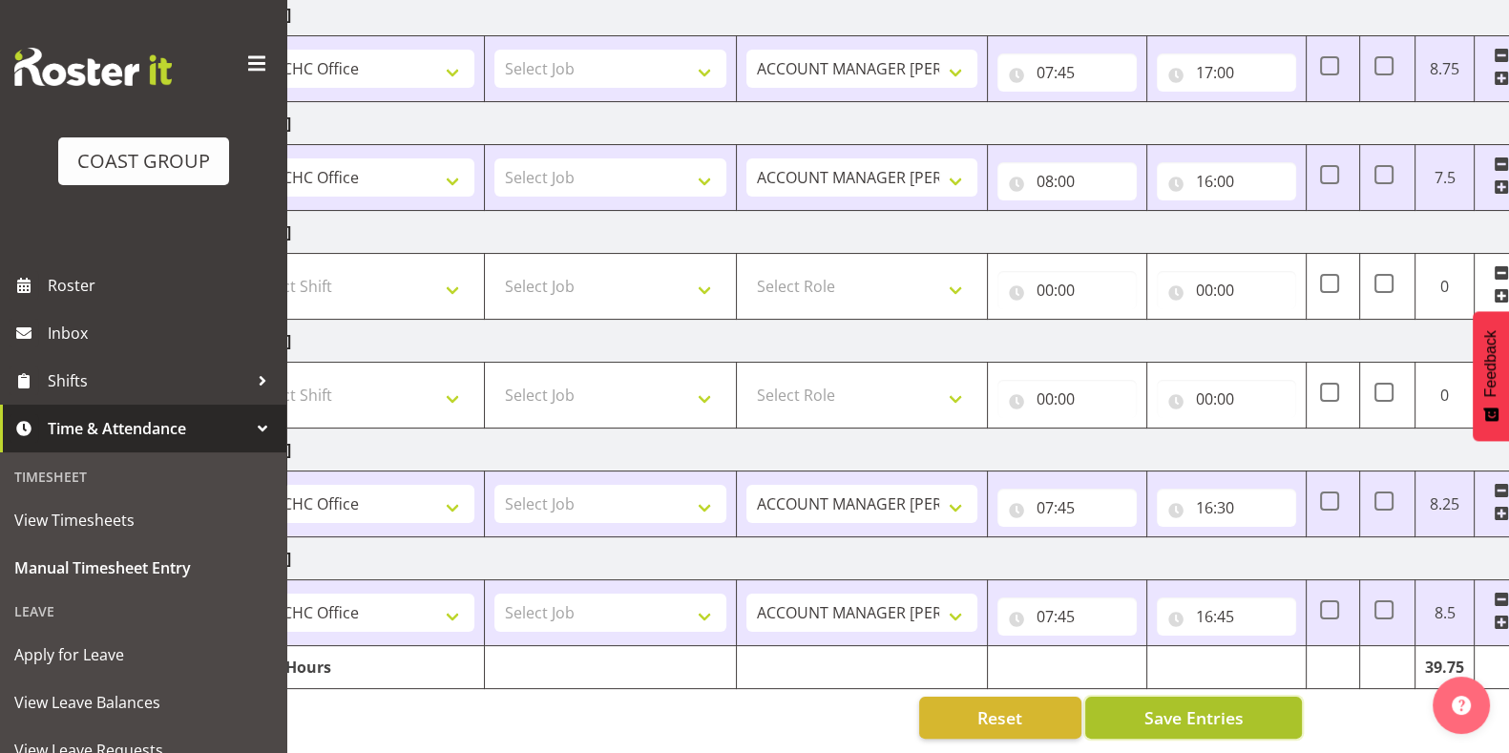
click at [1177, 705] on span "Save Entries" at bounding box center [1192, 717] width 99 height 25
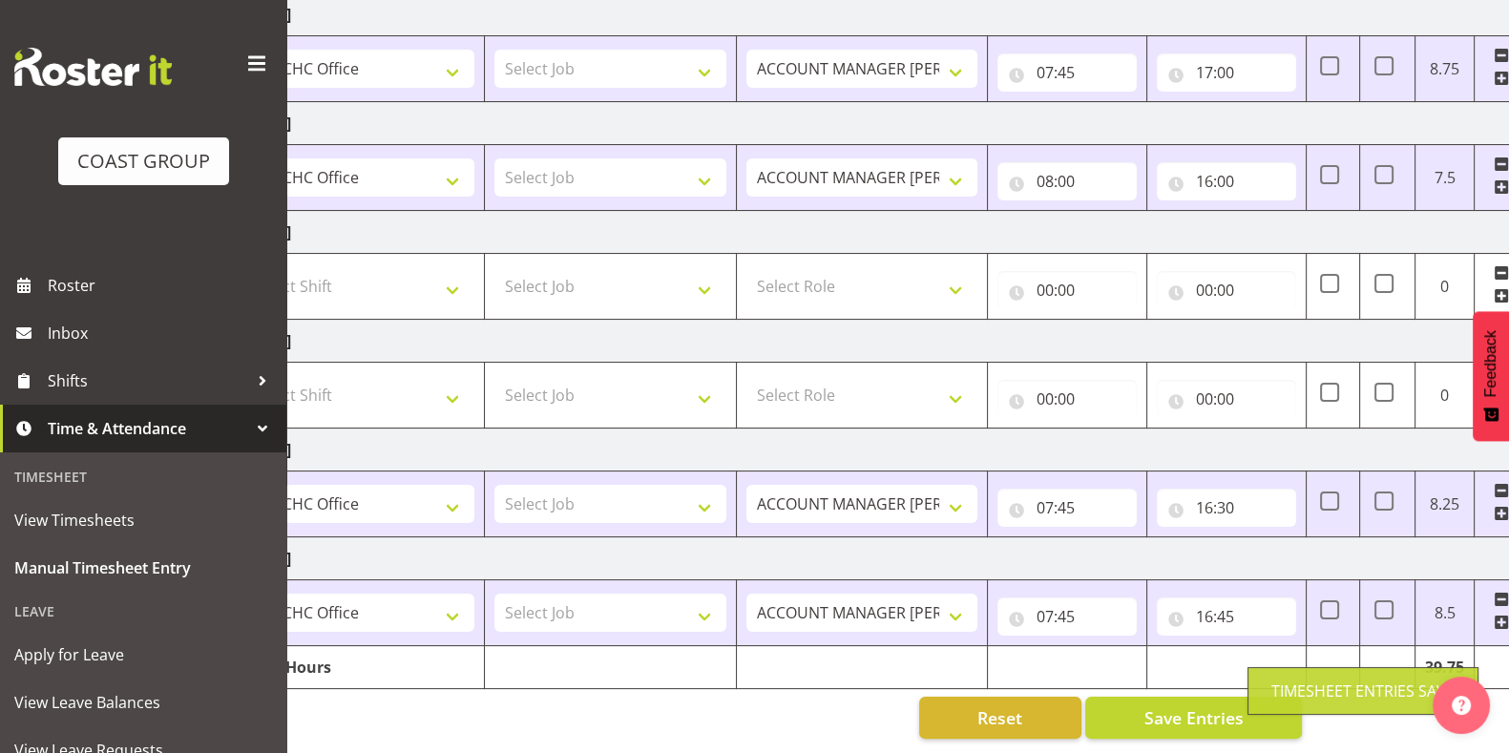
click at [869, 697] on div "Reset Save Entries" at bounding box center [767, 718] width 1070 height 42
click at [824, 675] on div "[DATE] - [DATE] MEA - Meal Allowance AWA - Away Allowence Shift Job Role Start …" at bounding box center [805, 245] width 1146 height 1015
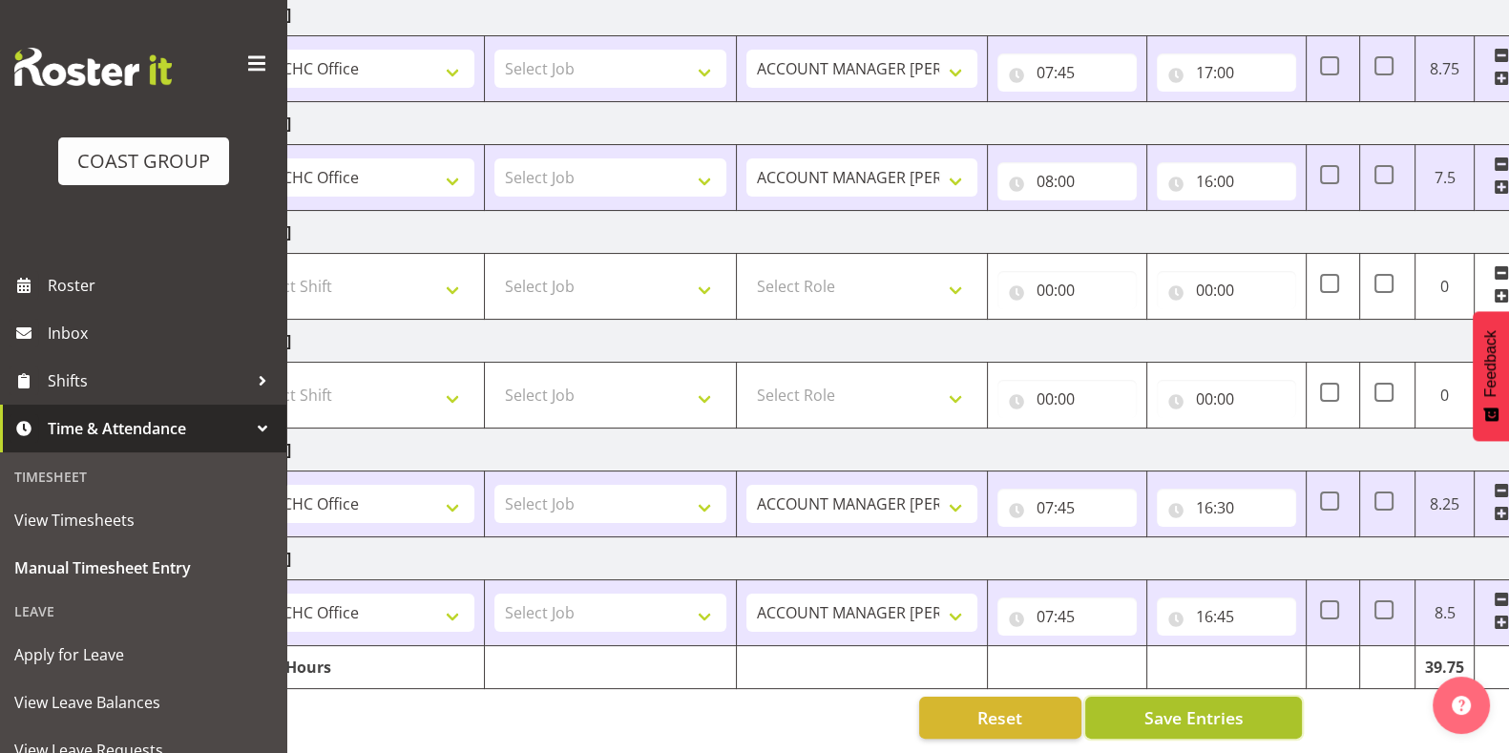
click at [1247, 697] on button "Save Entries" at bounding box center [1193, 718] width 217 height 42
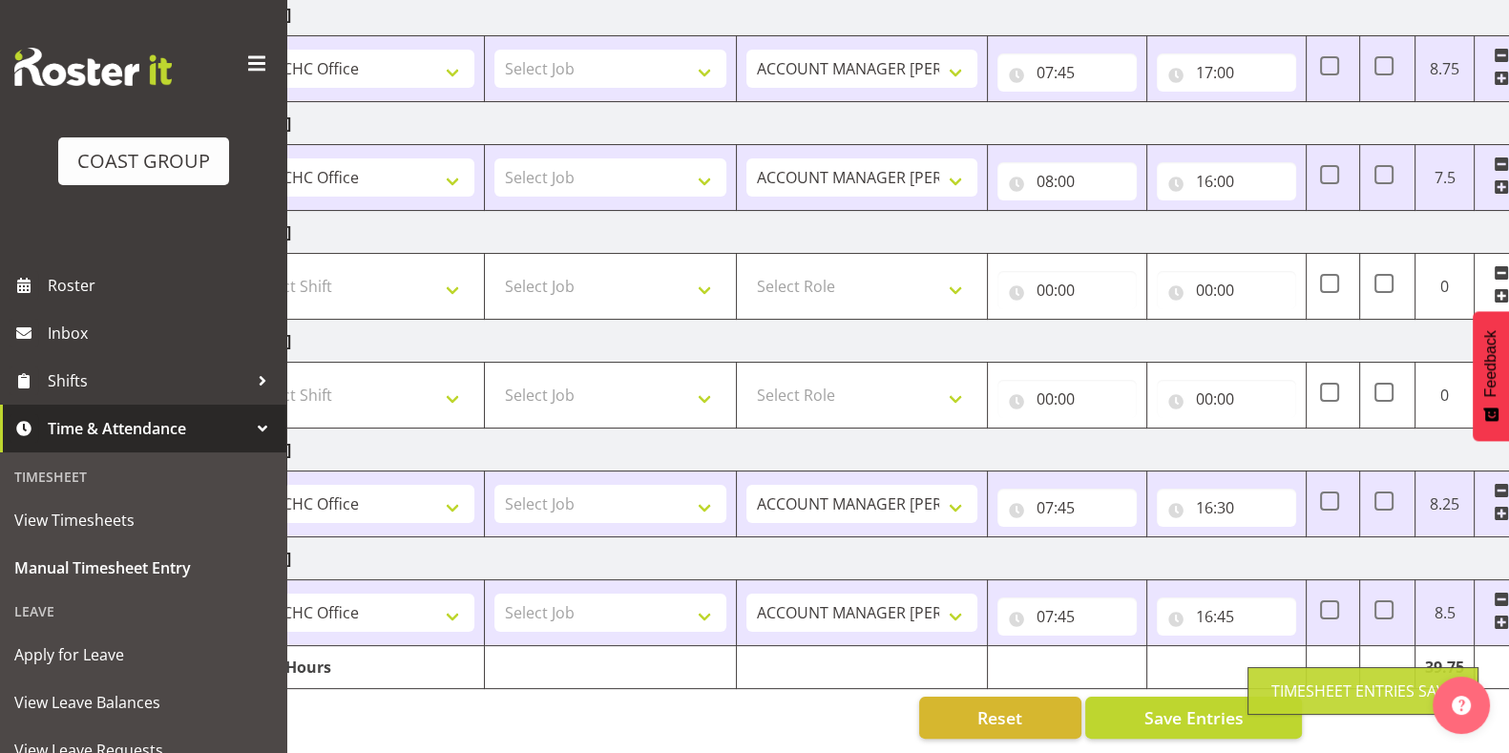
click at [74, 65] on img at bounding box center [92, 67] width 157 height 38
